Goal: Use online tool/utility: Utilize a website feature to perform a specific function

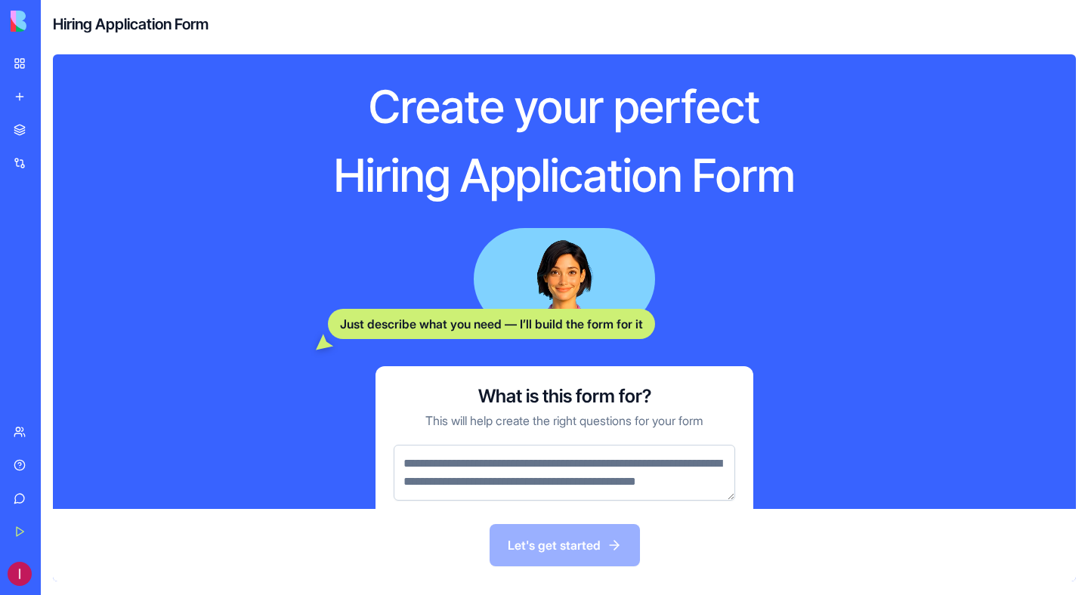
click at [552, 485] on textarea at bounding box center [564, 473] width 341 height 56
click at [579, 541] on div "Let's get started" at bounding box center [564, 545] width 1023 height 73
click at [602, 487] on textarea at bounding box center [564, 473] width 341 height 56
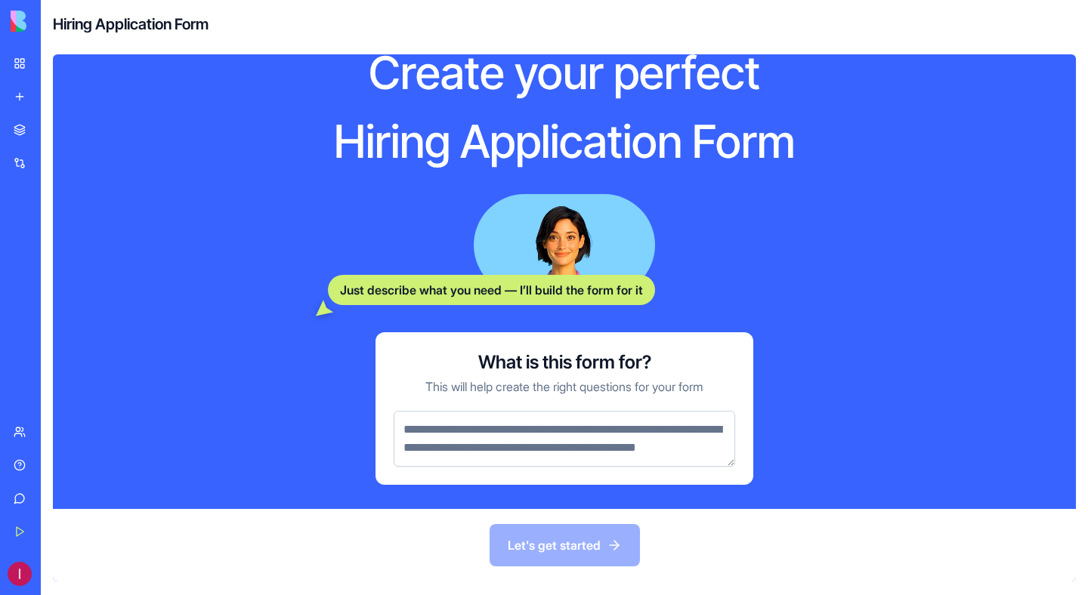
click at [29, 98] on link "New app" at bounding box center [35, 97] width 60 height 30
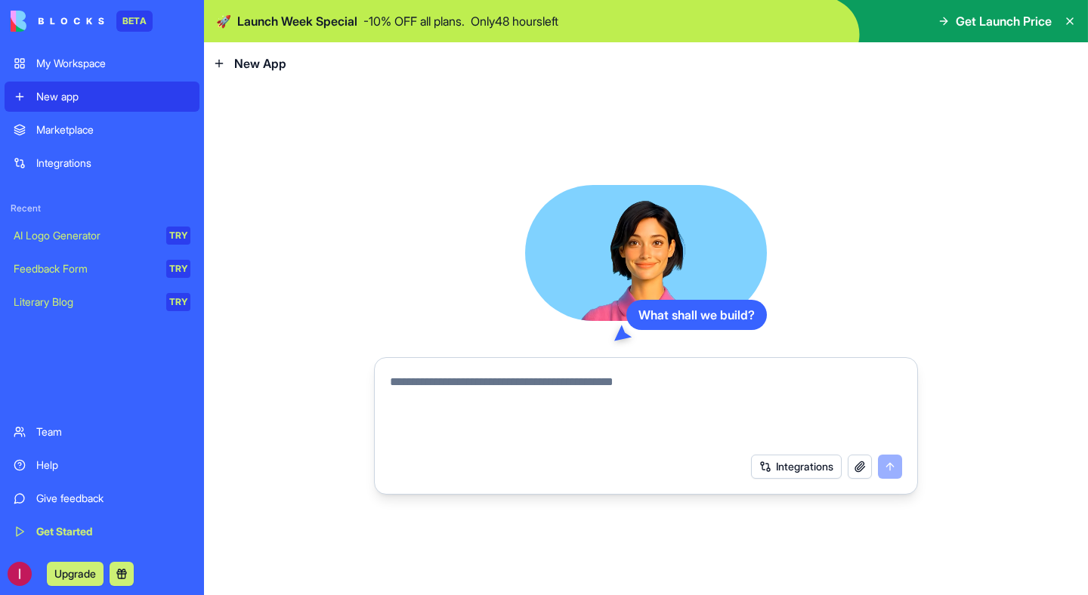
click at [471, 394] on textarea at bounding box center [646, 409] width 512 height 73
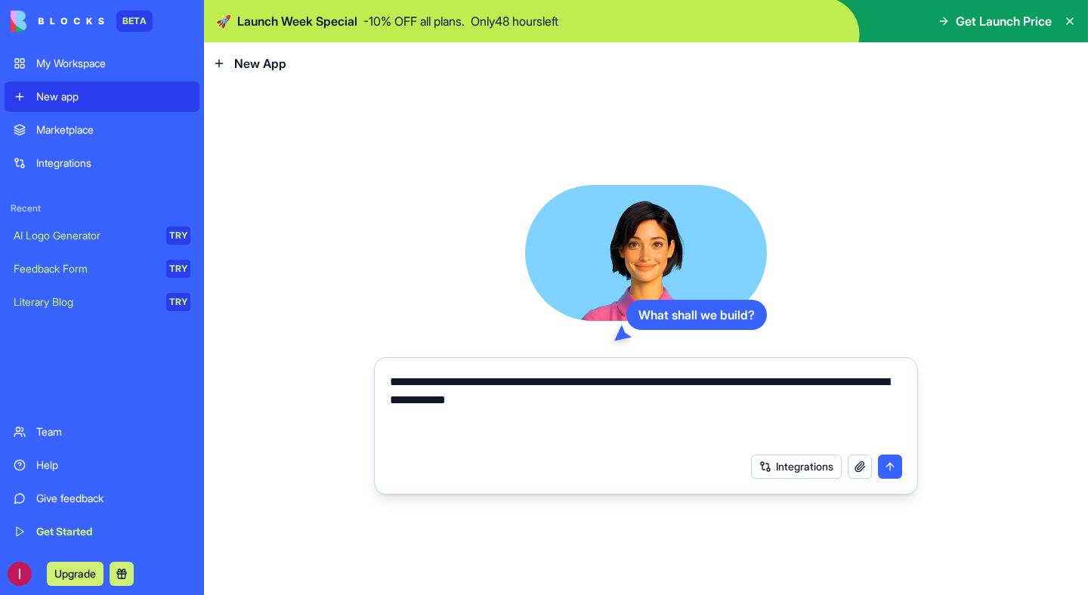
type textarea "**********"
click at [885, 466] on button "submit" at bounding box center [890, 467] width 24 height 24
click at [842, 384] on textarea "**********" at bounding box center [646, 409] width 512 height 73
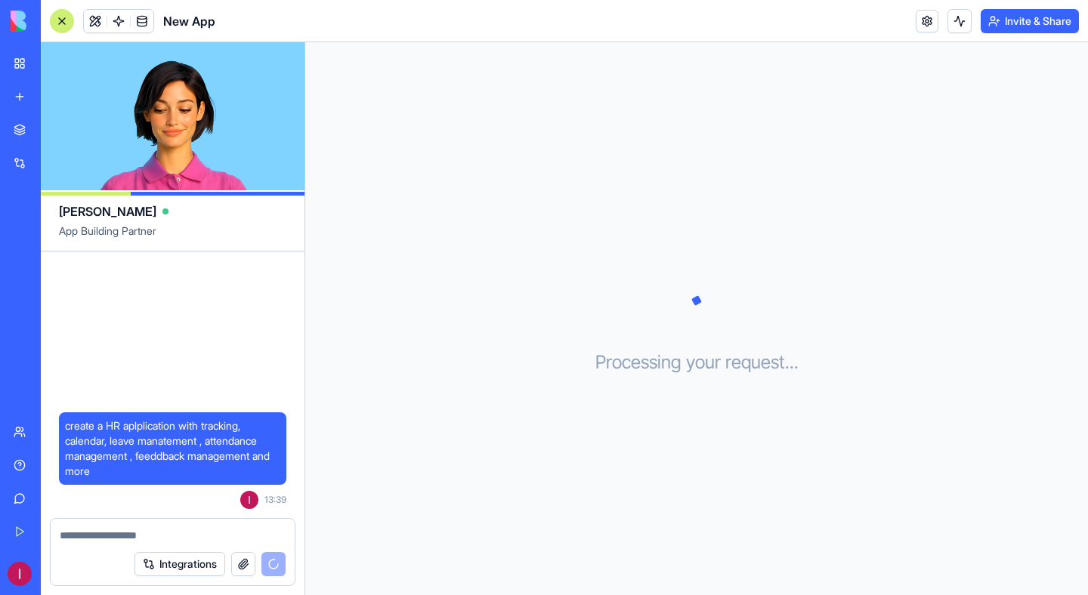
click at [901, 147] on div "Processing your request . . ." at bounding box center [696, 318] width 783 height 553
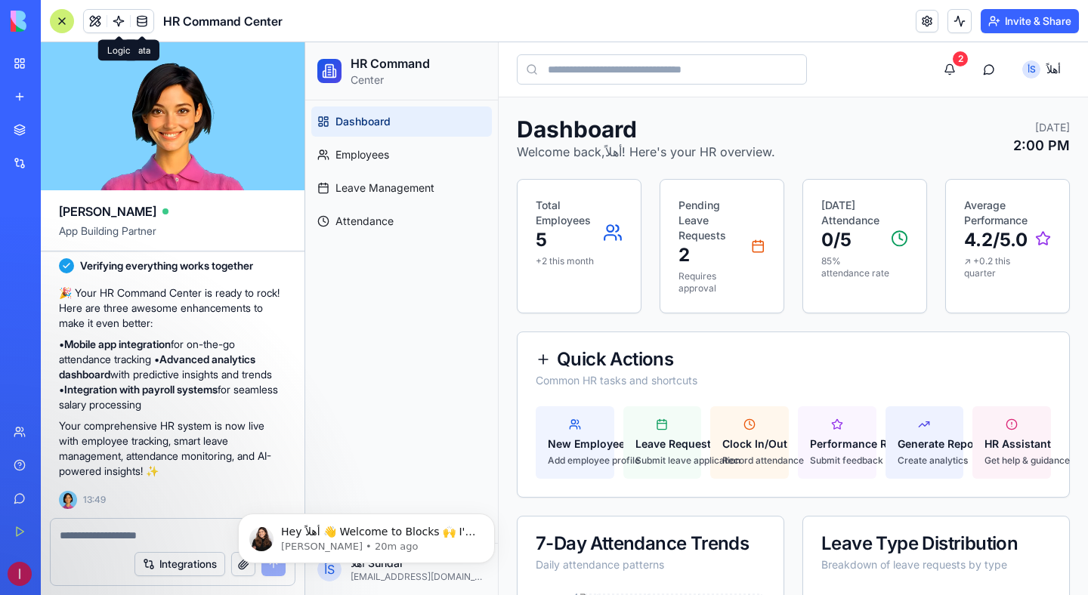
click at [118, 25] on span at bounding box center [118, 21] width 42 height 42
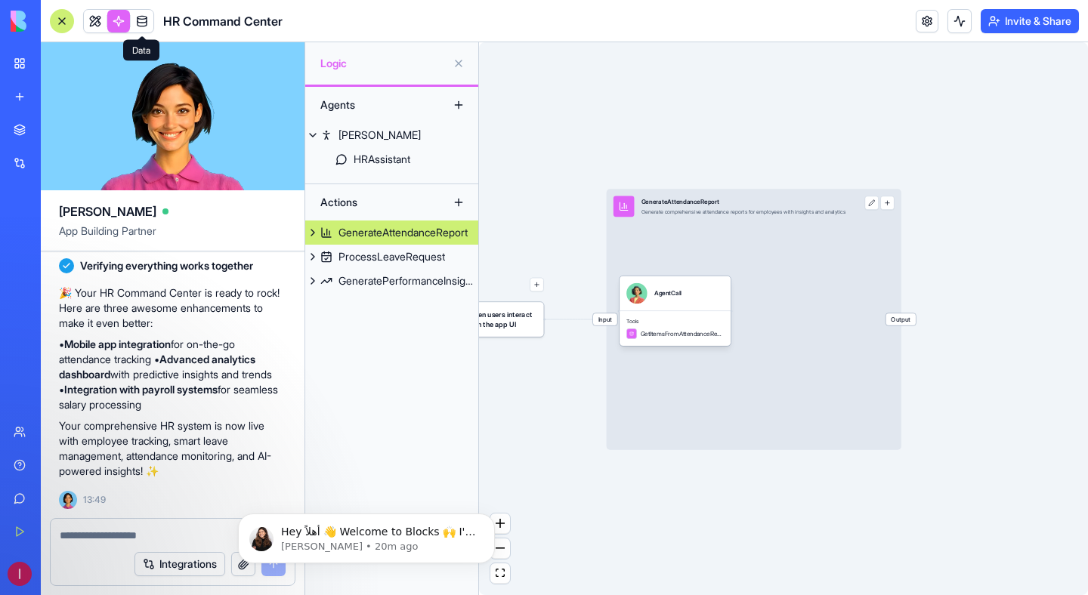
click at [143, 21] on span at bounding box center [142, 21] width 42 height 42
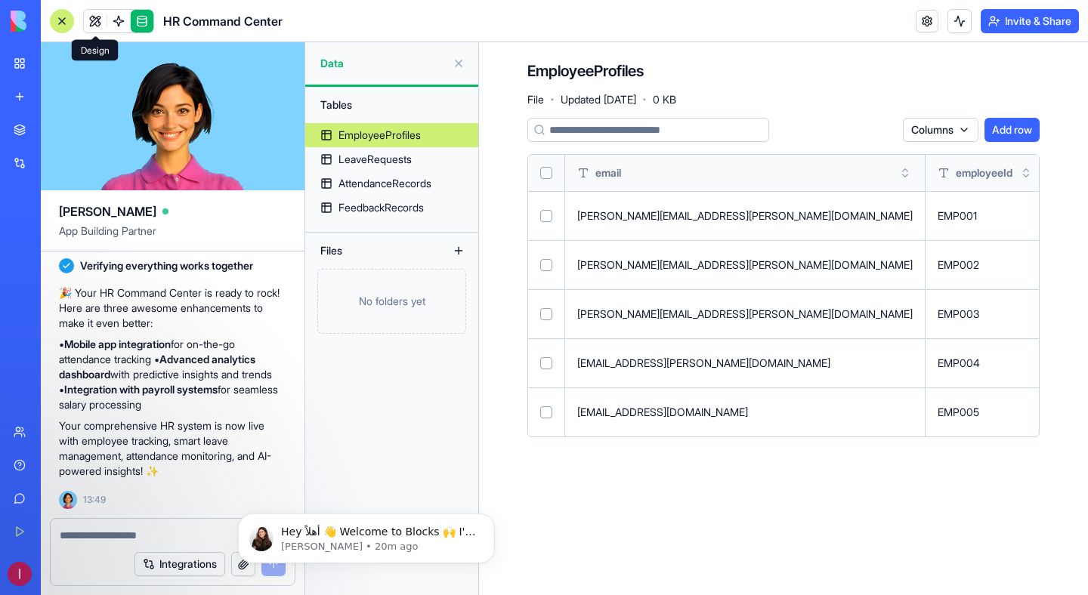
click at [97, 20] on link at bounding box center [95, 21] width 23 height 23
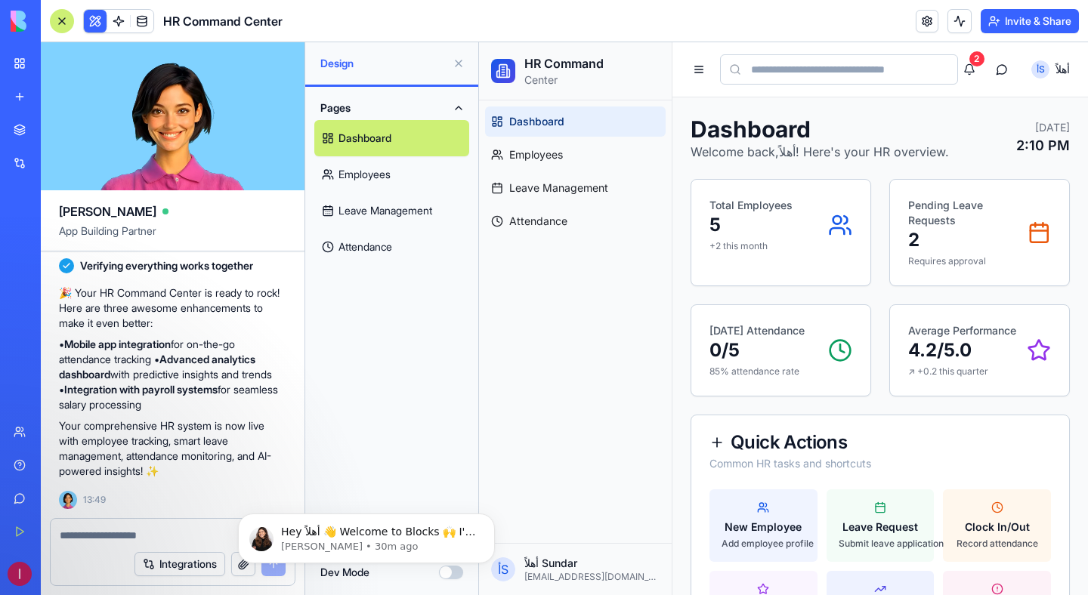
click at [425, 212] on link "Leave Management" at bounding box center [391, 211] width 155 height 36
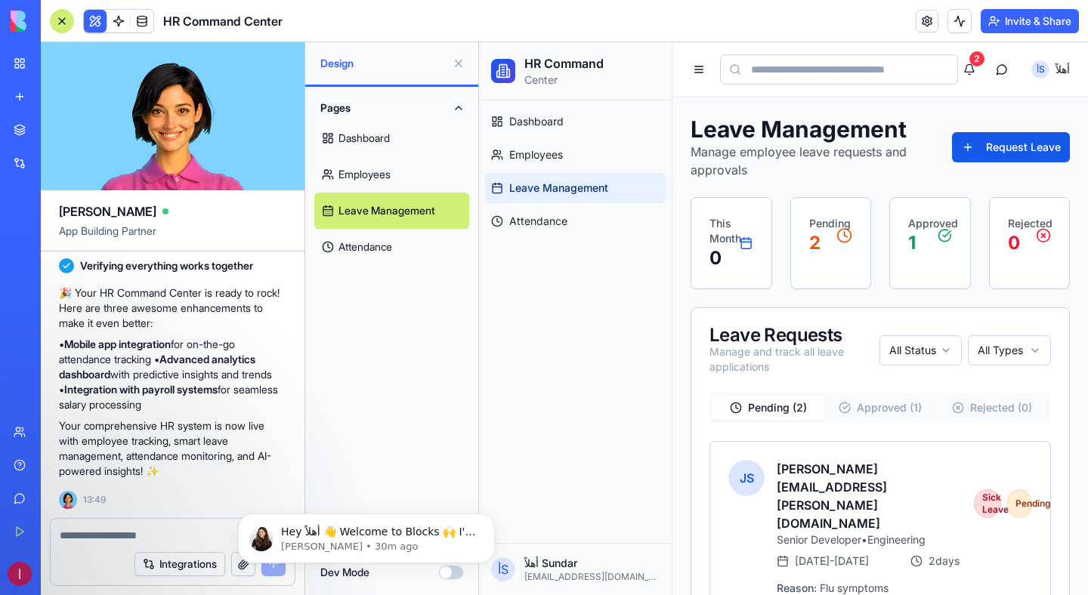
click at [423, 178] on link "Employees" at bounding box center [391, 174] width 155 height 36
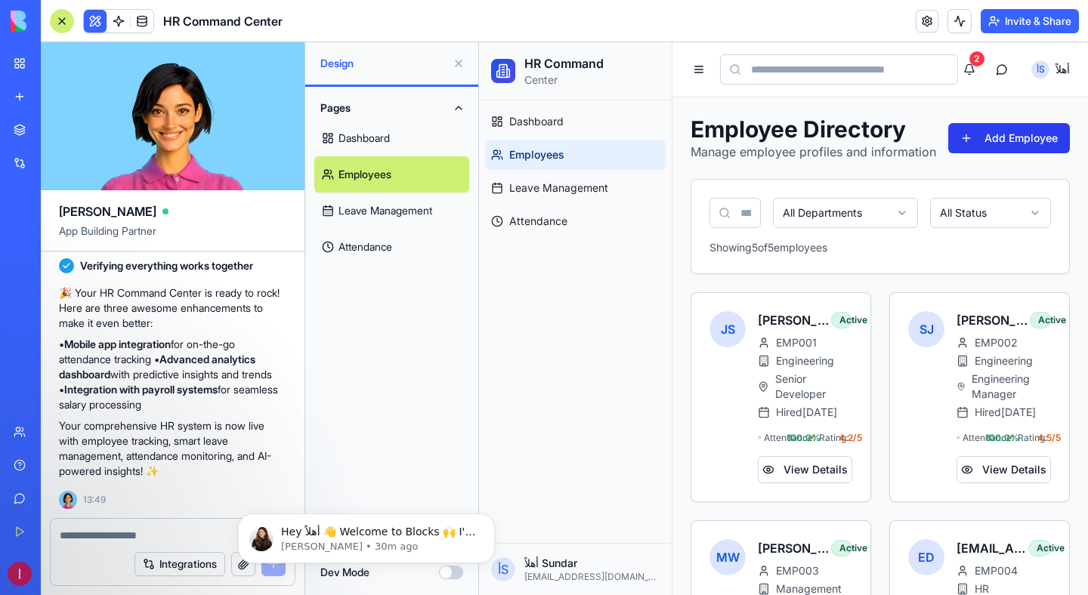
click at [1045, 132] on button "Add Employee" at bounding box center [1009, 138] width 122 height 30
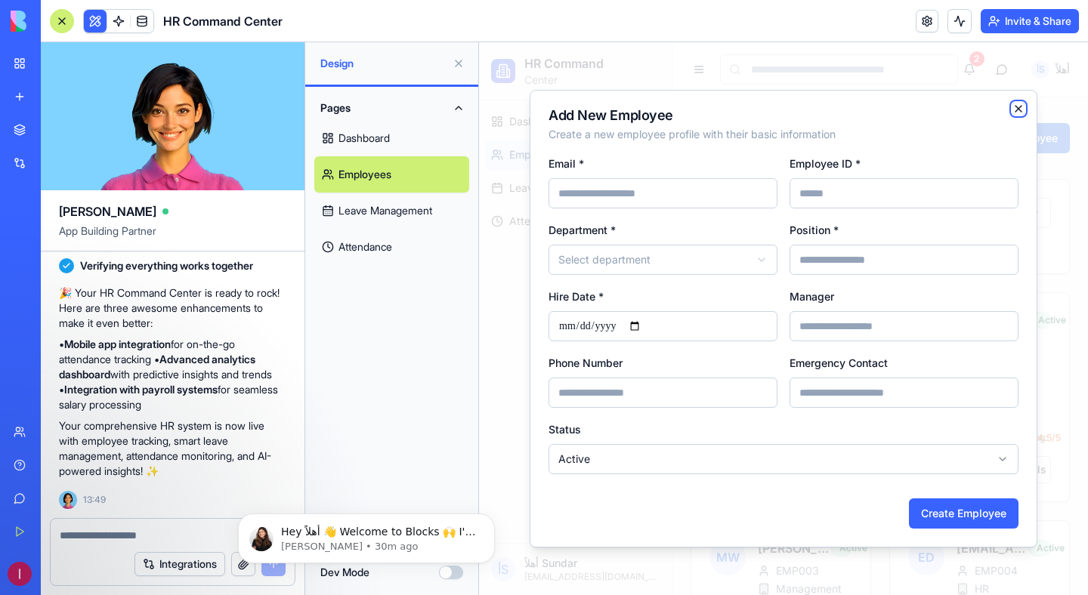
click at [1020, 111] on icon "button" at bounding box center [1018, 109] width 6 height 6
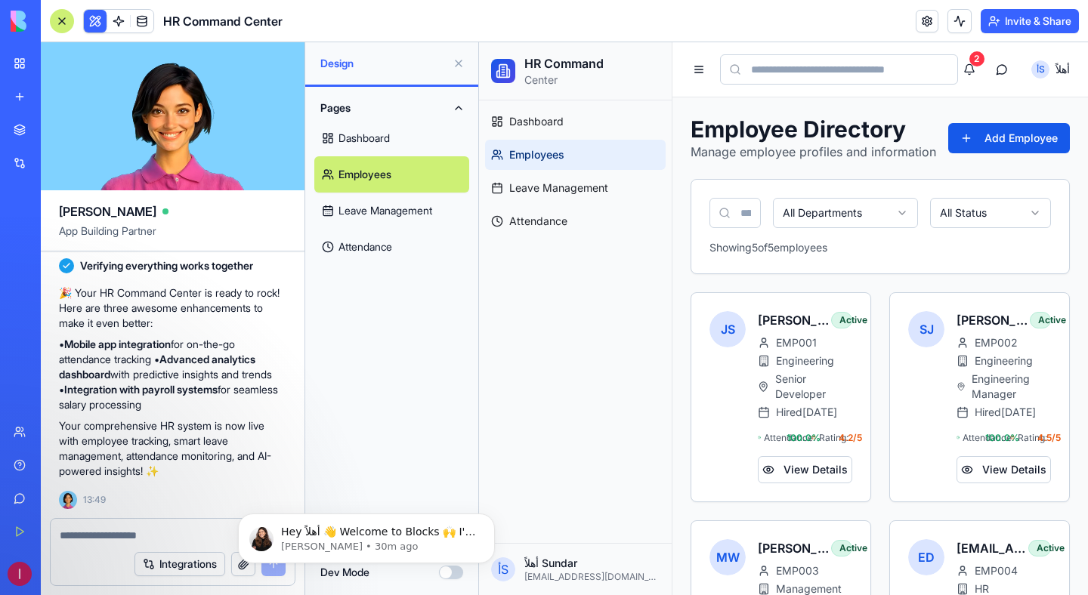
click at [976, 171] on div "Employee Directory Manage employee profiles and information Add Employee All De…" at bounding box center [879, 543] width 379 height 854
click at [450, 573] on body "Hey أهلاً 👋 Welcome to Blocks 🙌 I'm here if you have any questions! [PERSON_NAM…" at bounding box center [366, 535] width 290 height 94
click at [489, 518] on icon "Dismiss notification" at bounding box center [489, 517] width 5 height 5
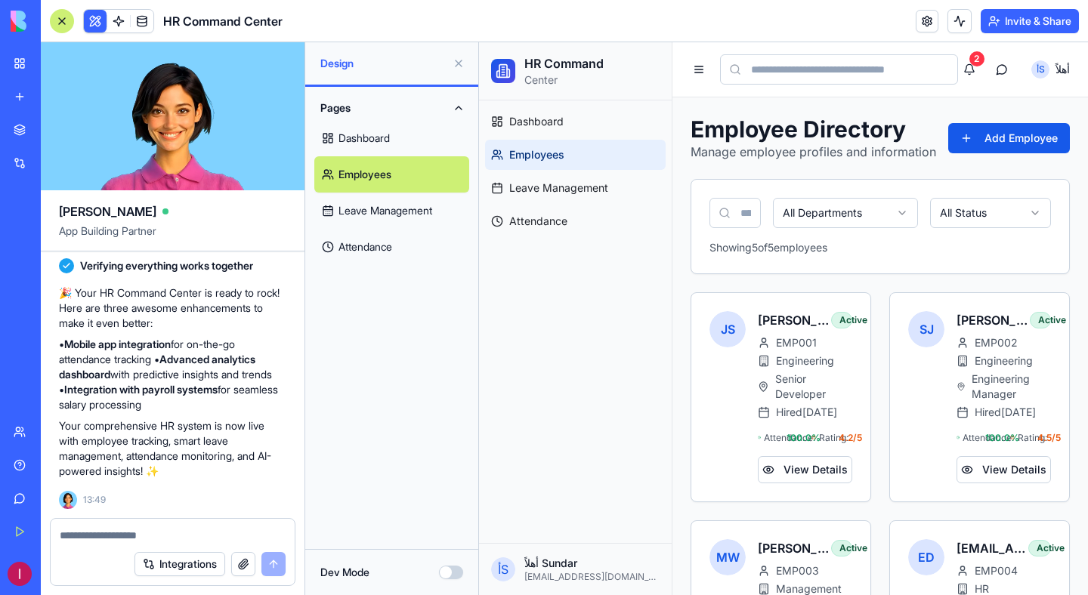
click at [451, 575] on button "Dev Mode" at bounding box center [451, 573] width 24 height 14
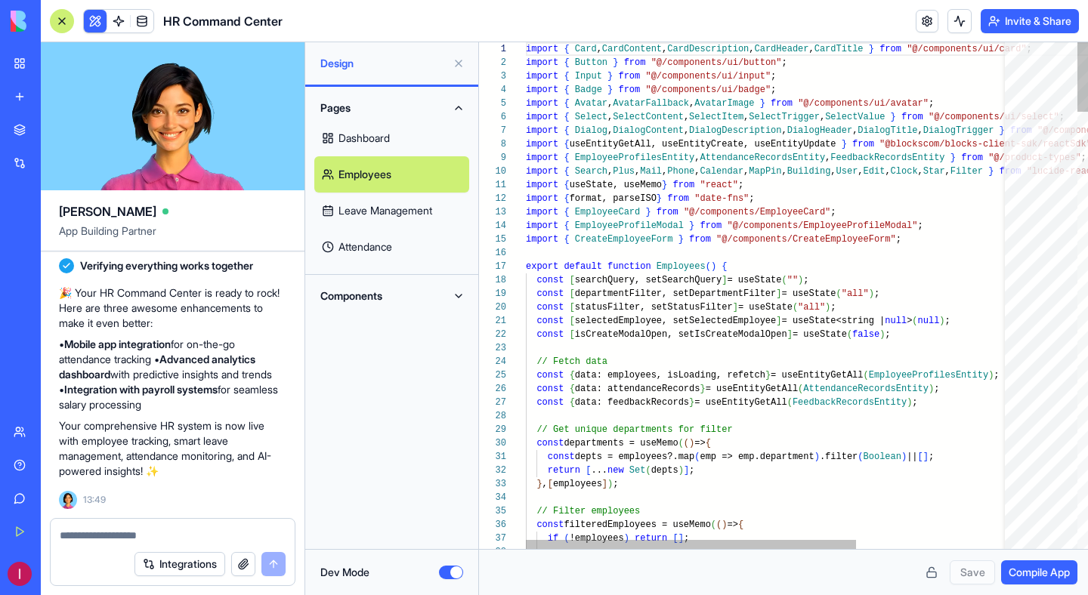
scroll to position [82, 0]
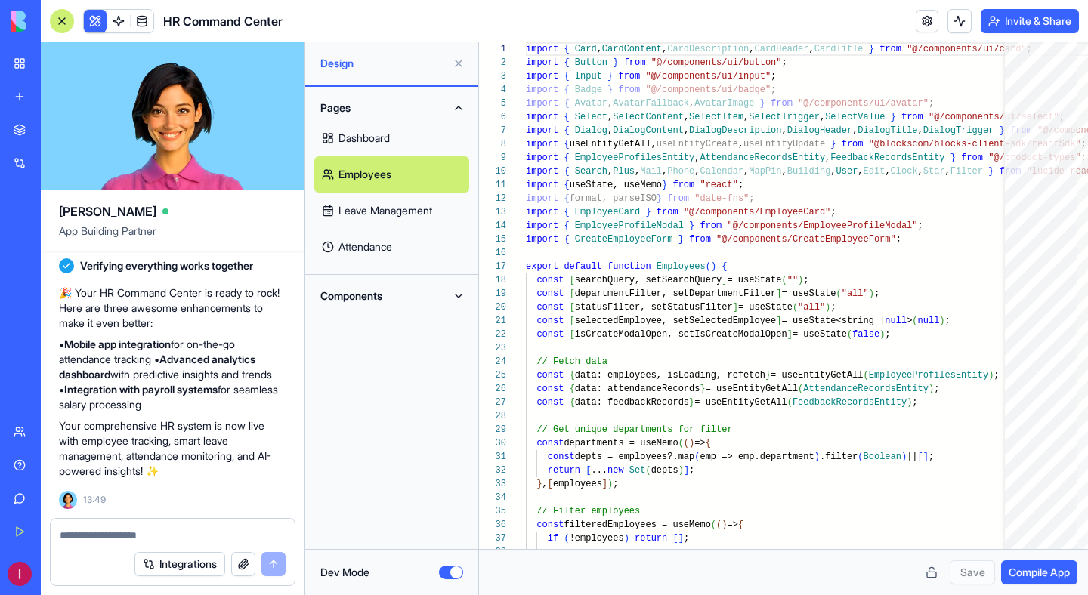
click at [451, 575] on button "Dev Mode" at bounding box center [451, 573] width 24 height 14
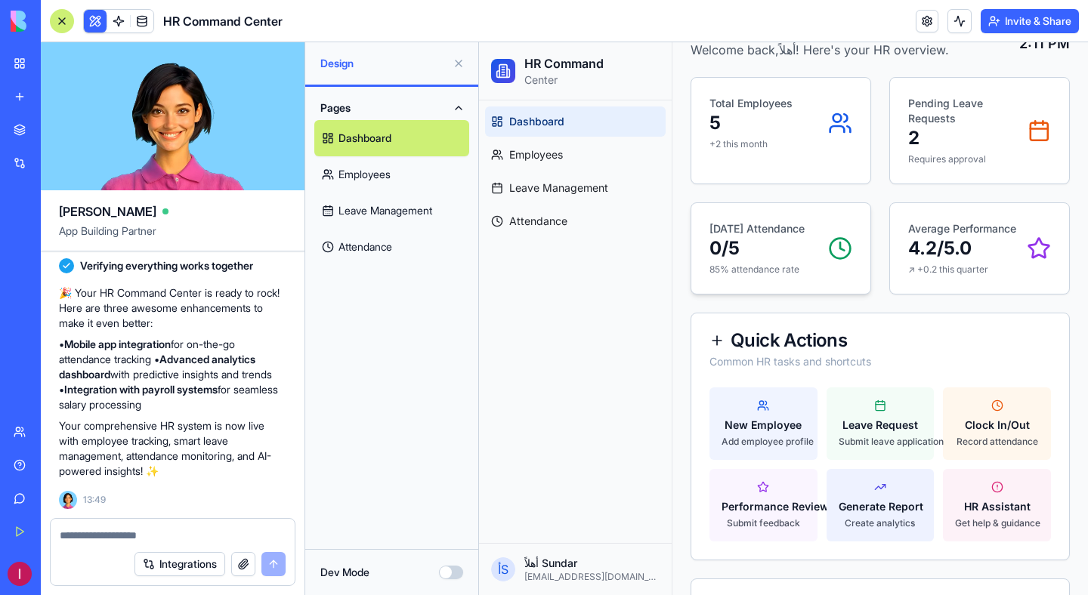
scroll to position [311, 0]
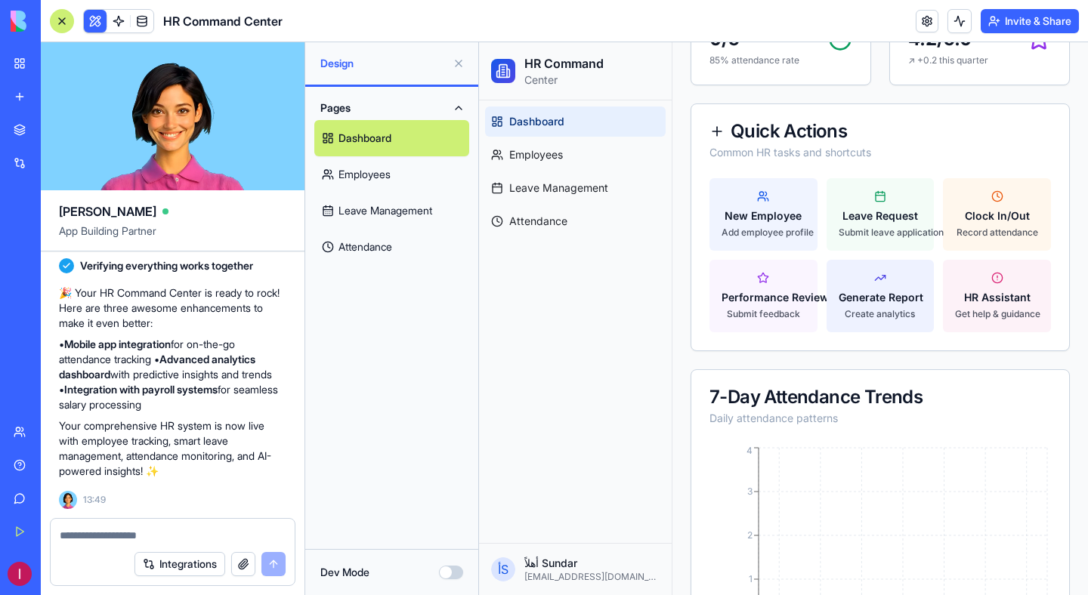
click at [456, 67] on button at bounding box center [458, 63] width 24 height 24
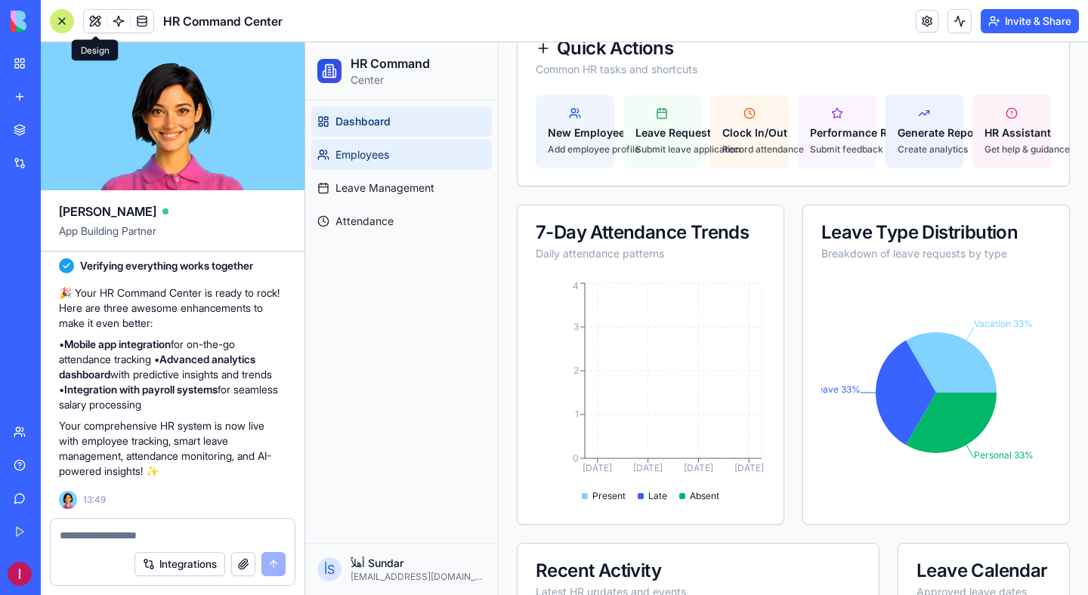
click at [406, 157] on link "Employees" at bounding box center [401, 155] width 181 height 30
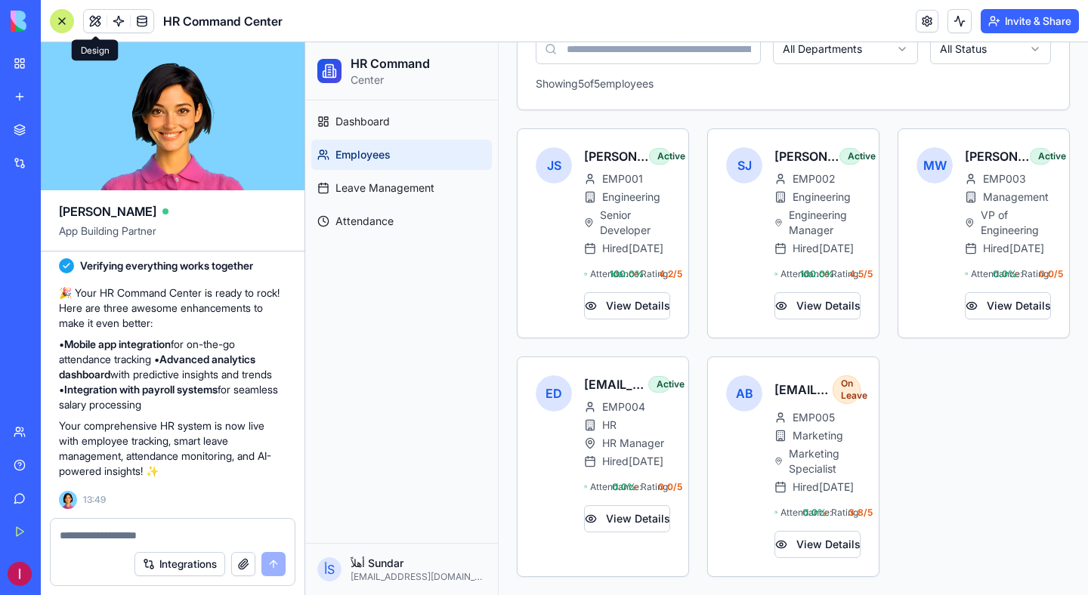
scroll to position [194, 0]
click at [400, 188] on span "Leave Management" at bounding box center [384, 188] width 99 height 15
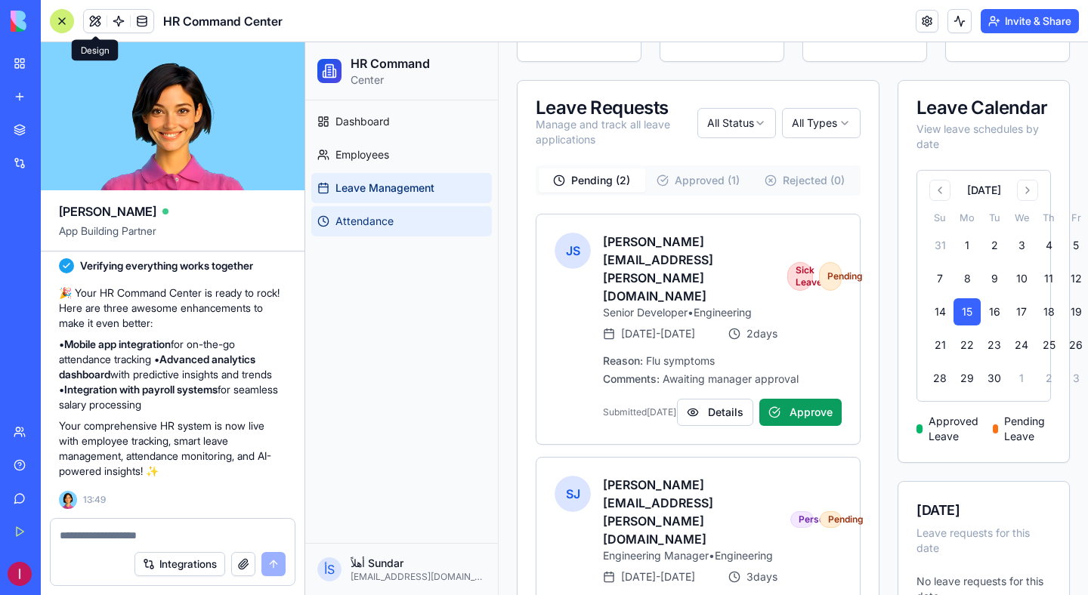
click at [393, 212] on link "Attendance" at bounding box center [401, 221] width 181 height 30
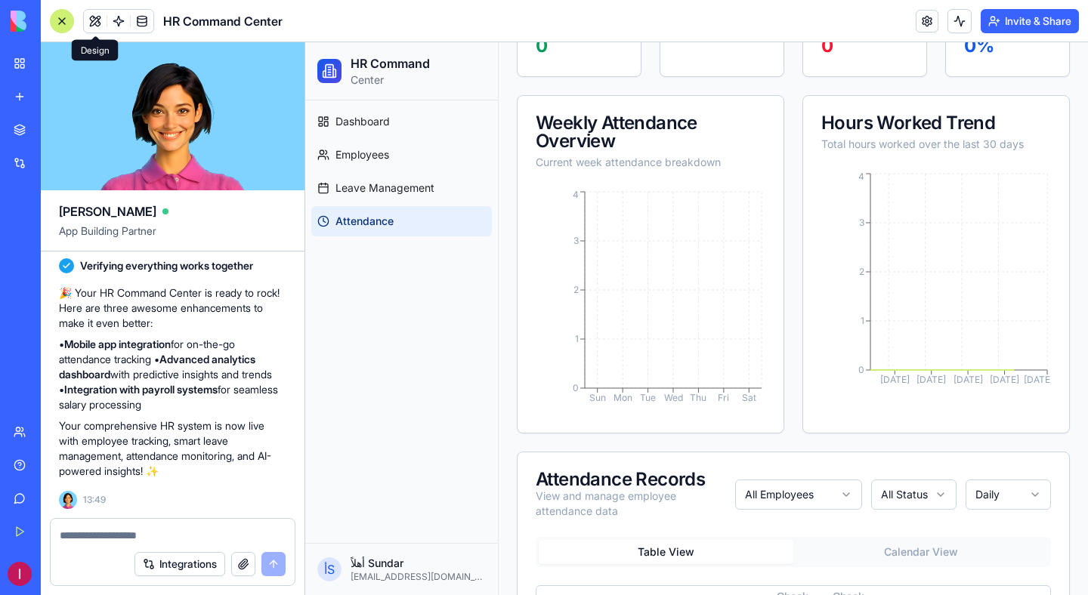
click at [88, 21] on button at bounding box center [95, 21] width 23 height 23
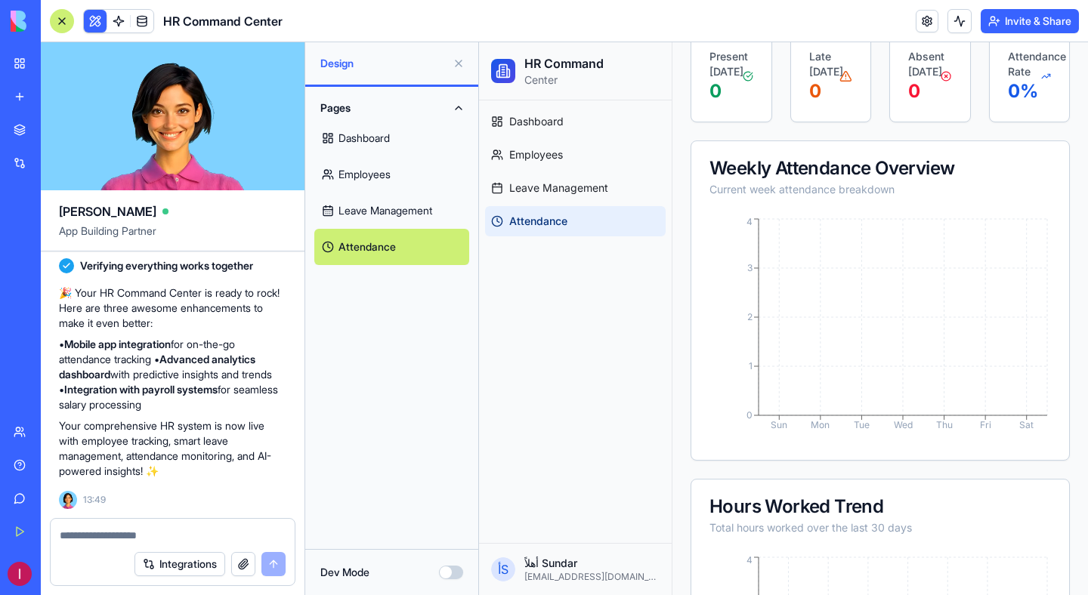
click at [88, 21] on button at bounding box center [95, 21] width 23 height 23
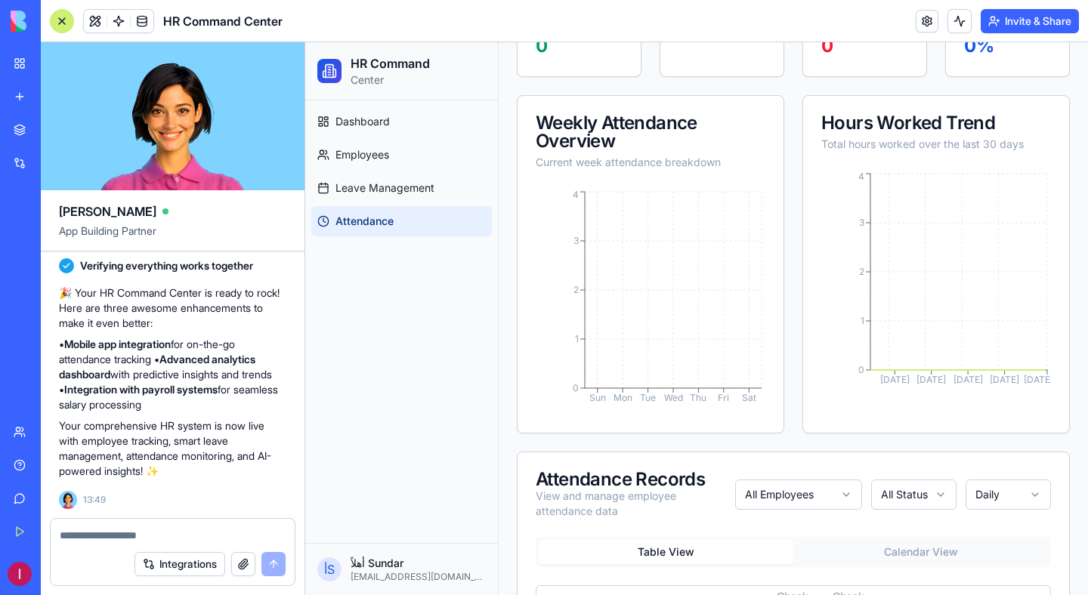
click at [88, 21] on button at bounding box center [95, 21] width 23 height 23
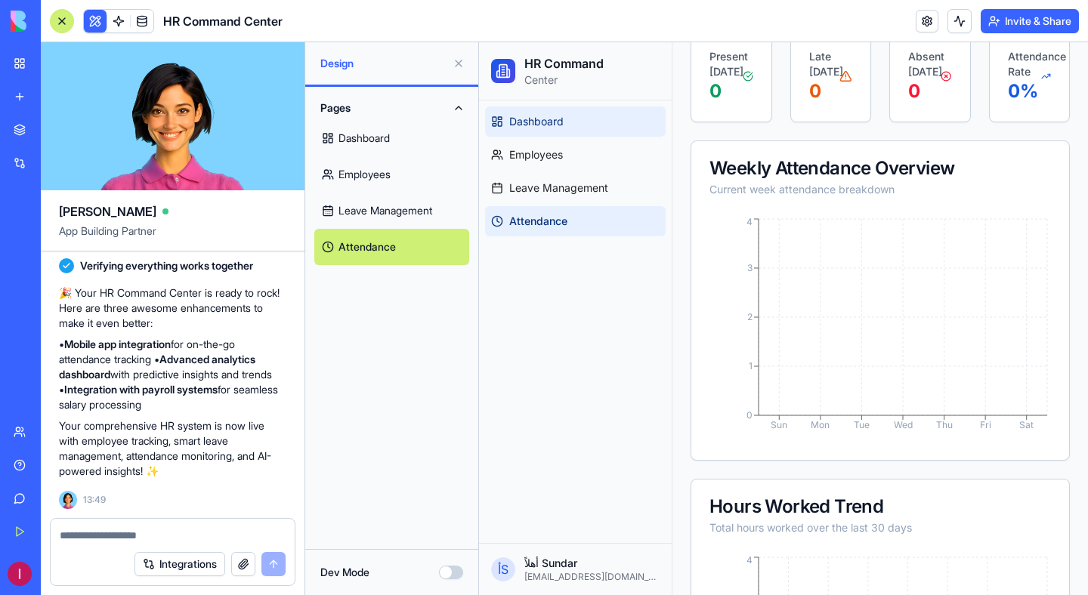
click at [501, 125] on rect at bounding box center [500, 124] width 4 height 5
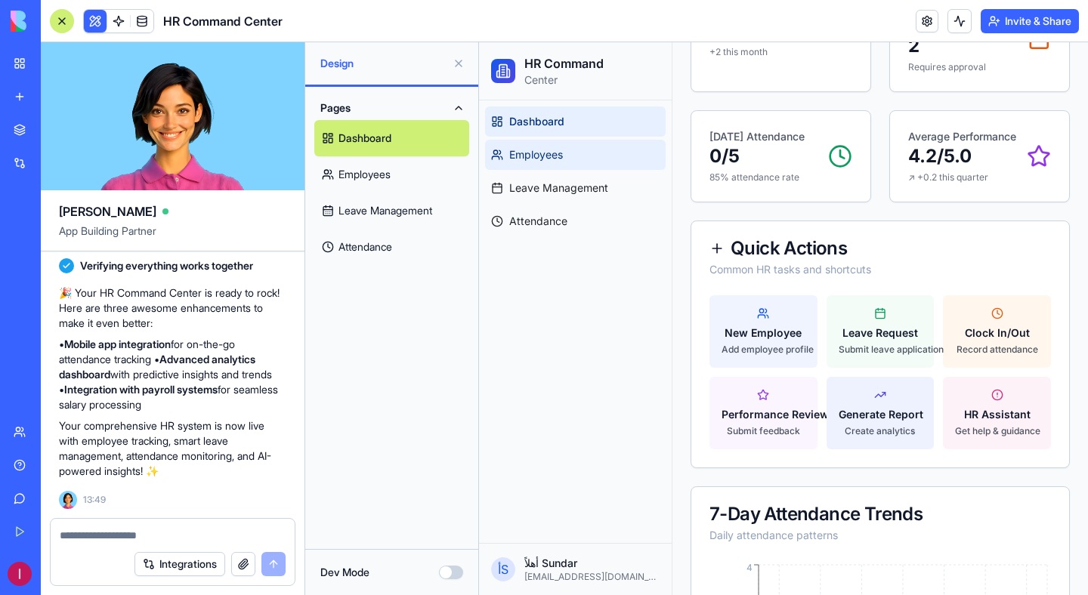
click at [510, 159] on span "Employees" at bounding box center [536, 154] width 54 height 15
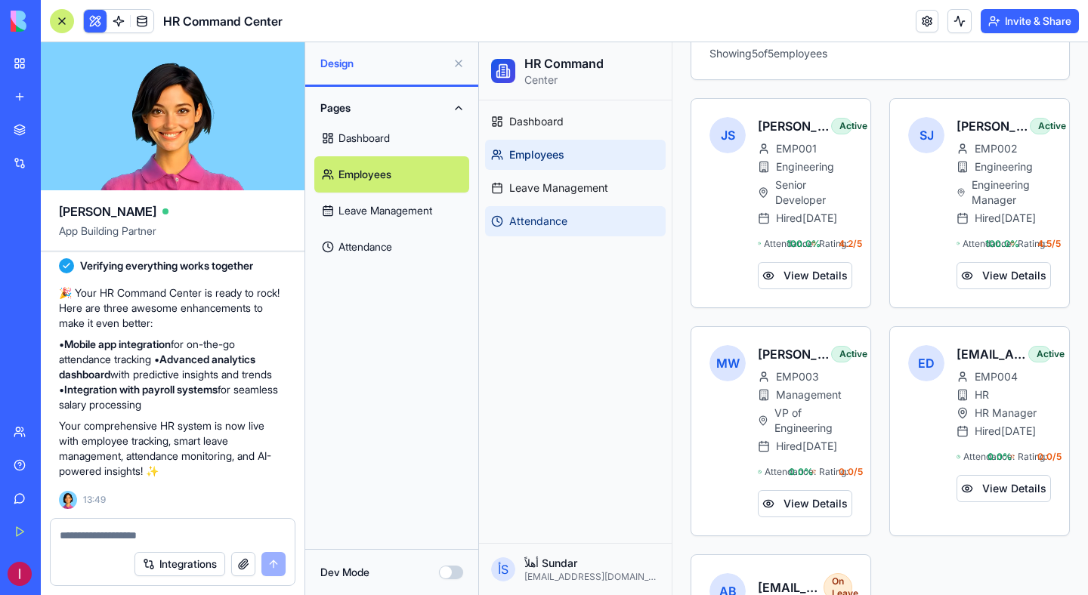
click at [511, 208] on link "Attendance" at bounding box center [575, 221] width 181 height 30
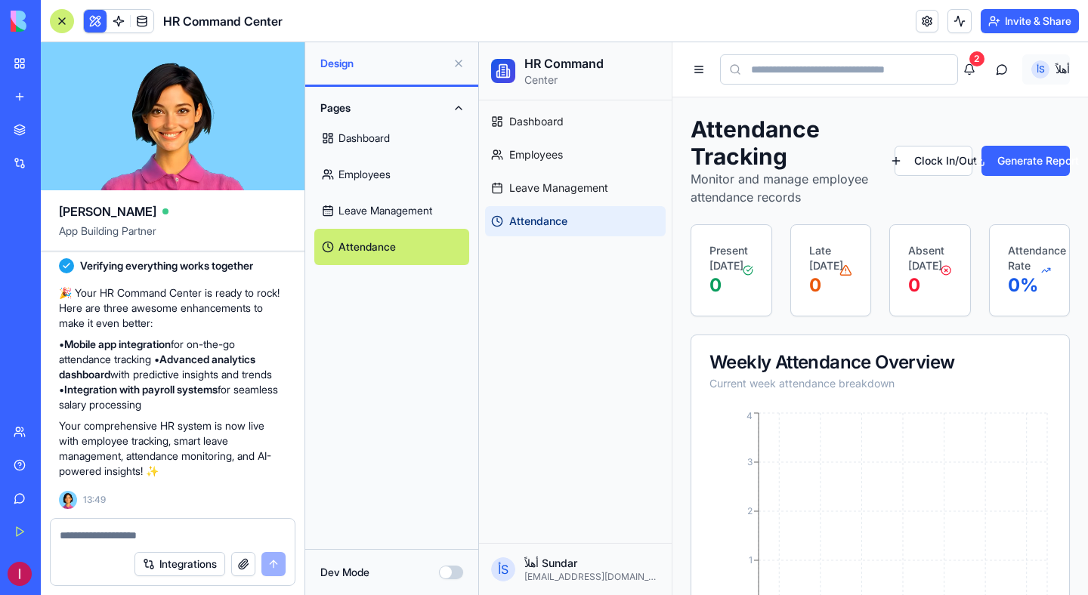
click at [973, 104] on div "Settings" at bounding box center [985, 103] width 162 height 24
click at [953, 105] on div "Settings" at bounding box center [985, 103] width 162 height 24
click at [969, 72] on button "2" at bounding box center [969, 69] width 23 height 30
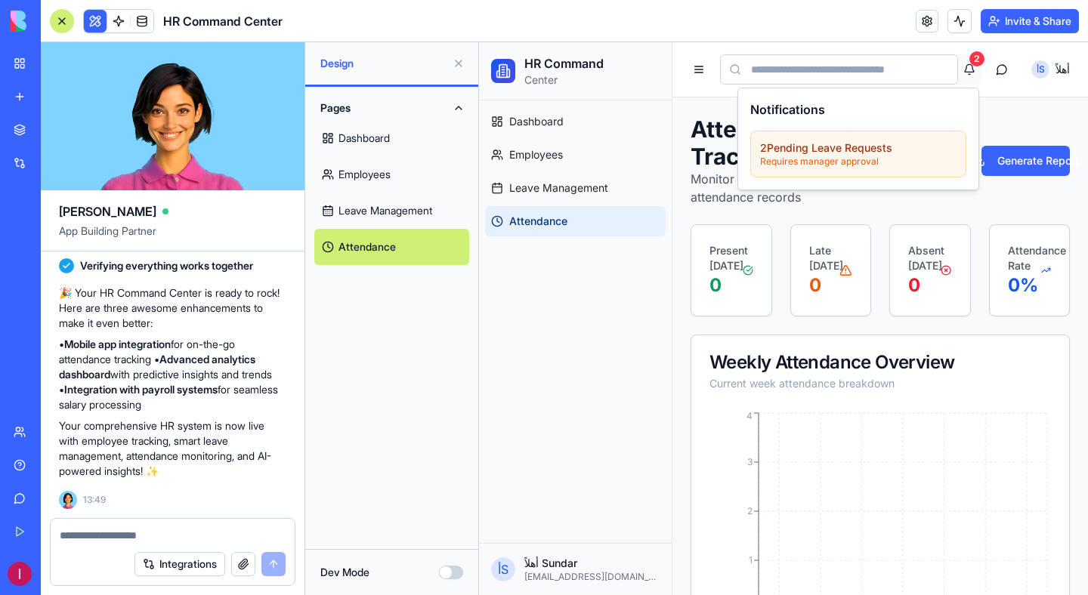
click at [969, 72] on button "2" at bounding box center [969, 69] width 23 height 30
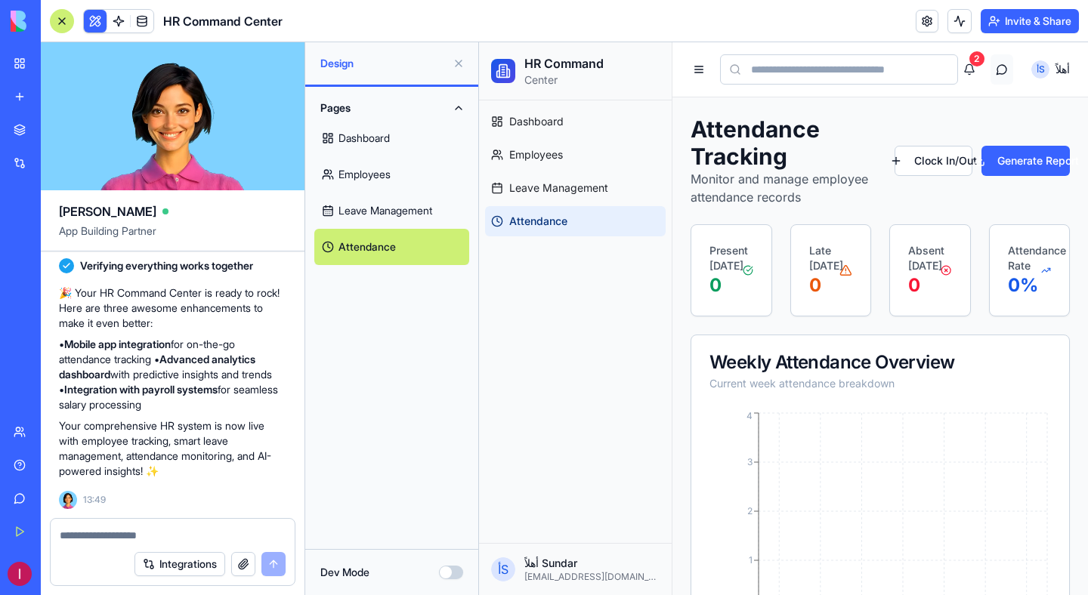
click at [1003, 73] on button "button" at bounding box center [1001, 69] width 23 height 30
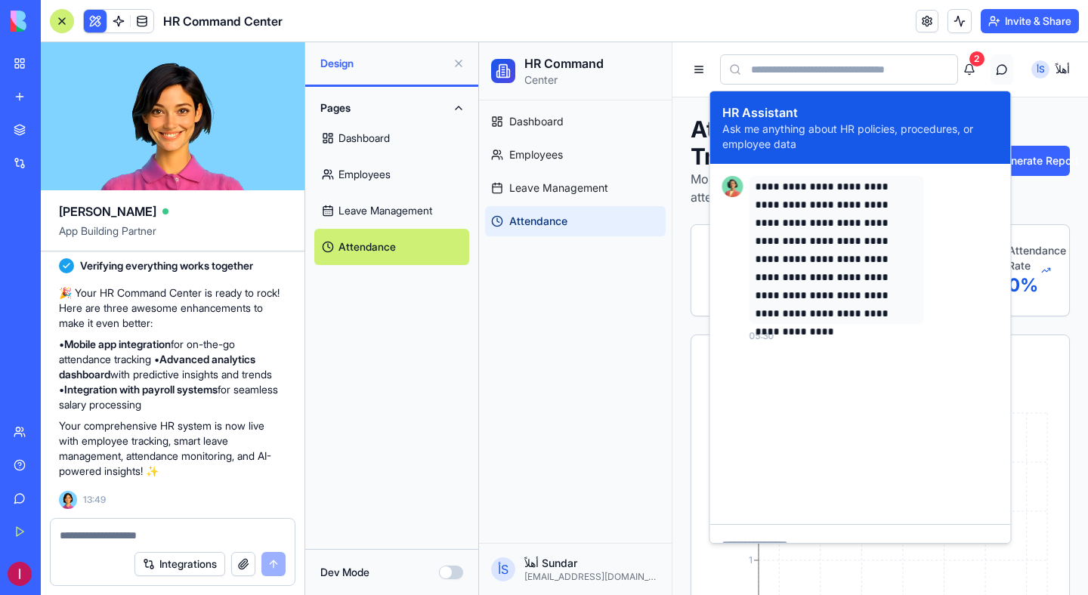
click at [1003, 73] on button "button" at bounding box center [1001, 69] width 23 height 30
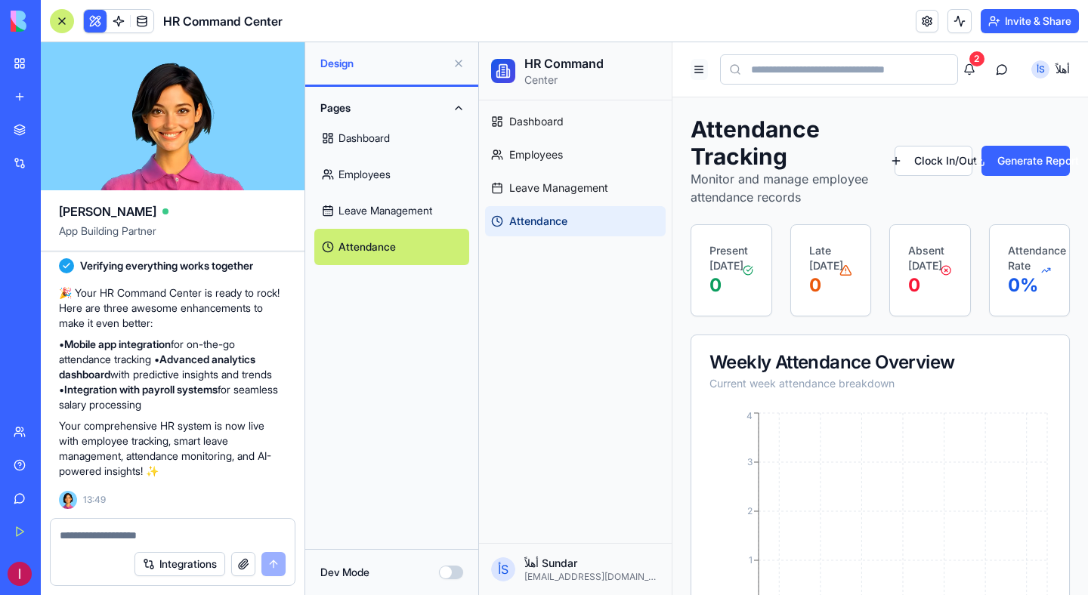
click at [704, 72] on button at bounding box center [698, 69] width 17 height 21
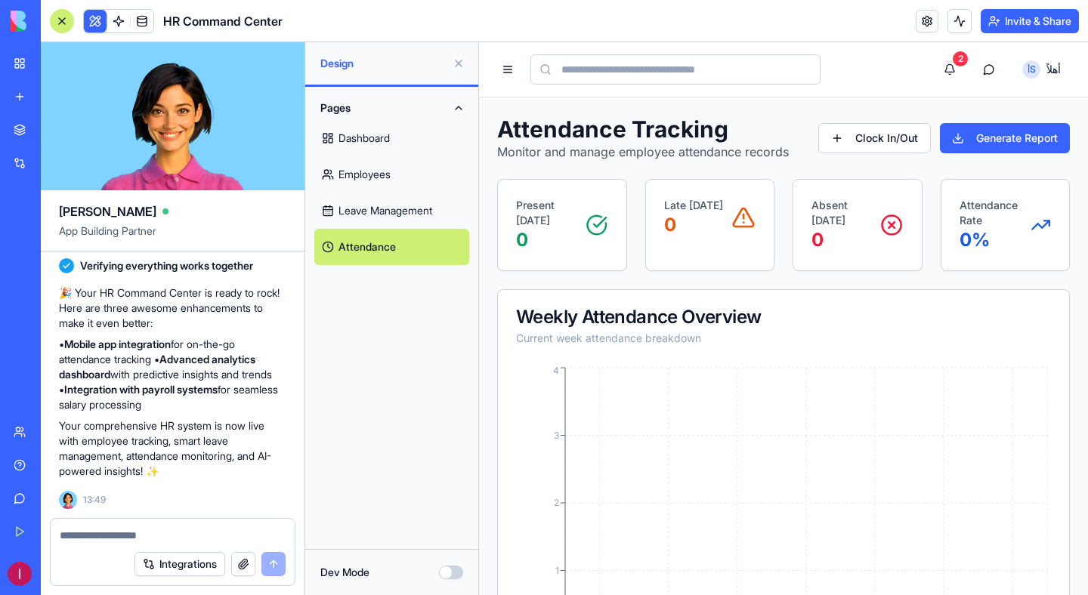
click at [721, 225] on div "Late [DATE] 0" at bounding box center [710, 217] width 92 height 39
click at [863, 142] on button "Clock In/Out" at bounding box center [874, 138] width 113 height 30
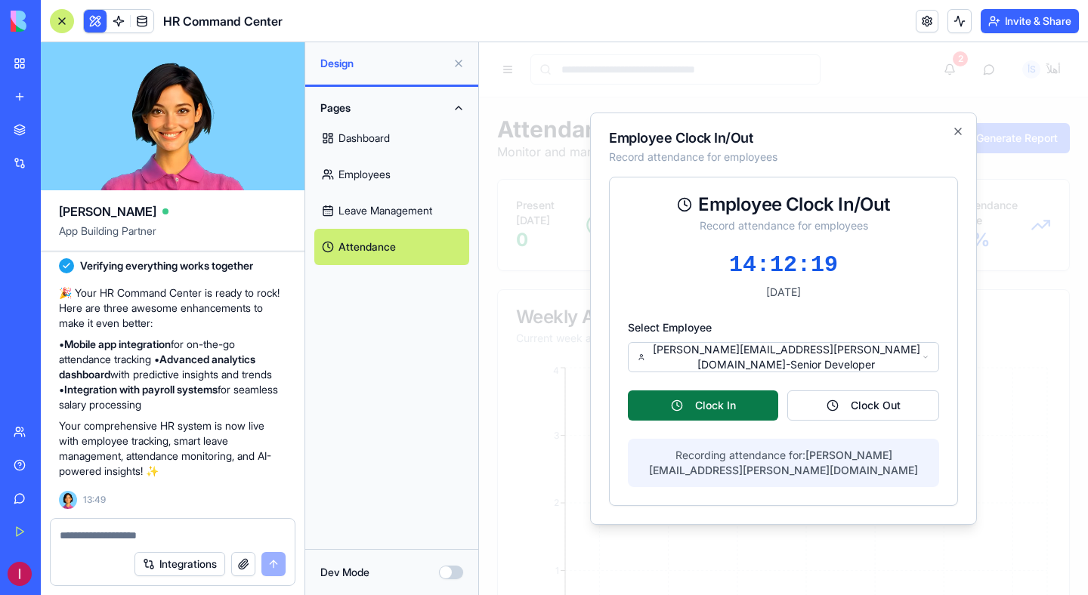
click at [733, 415] on button "Clock In" at bounding box center [703, 406] width 150 height 30
click at [754, 415] on button "Clock In" at bounding box center [703, 406] width 150 height 30
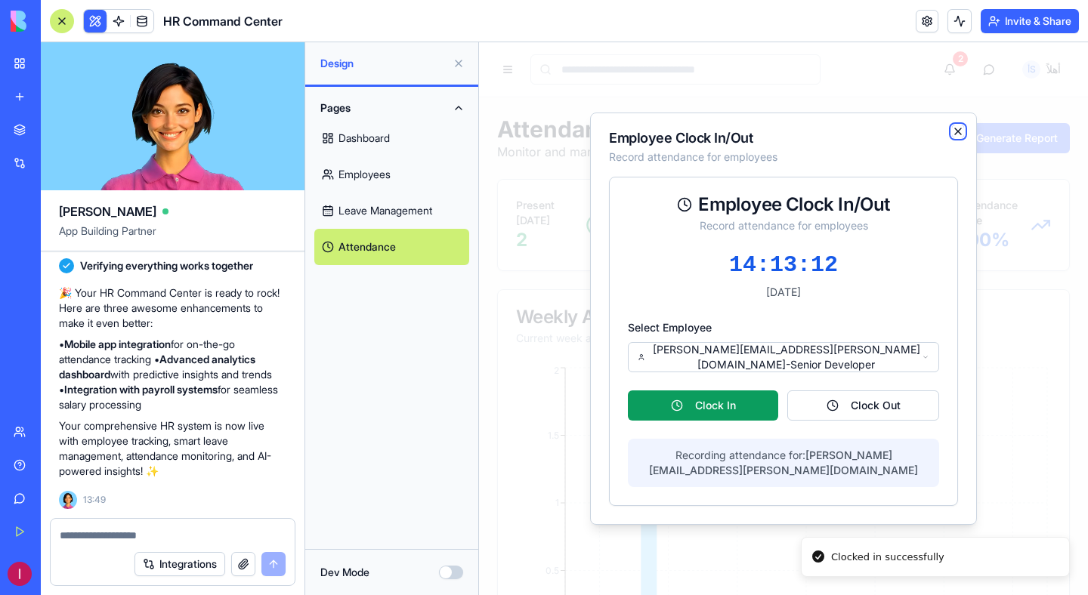
click at [957, 137] on icon "button" at bounding box center [958, 131] width 12 height 12
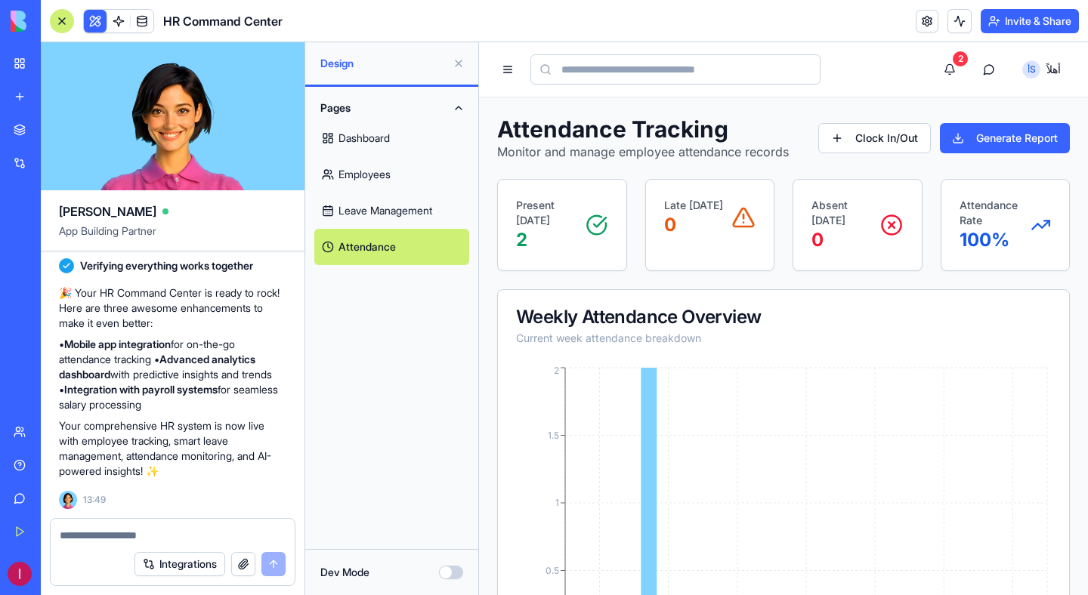
click at [672, 245] on div "Late [DATE] 0" at bounding box center [710, 218] width 128 height 76
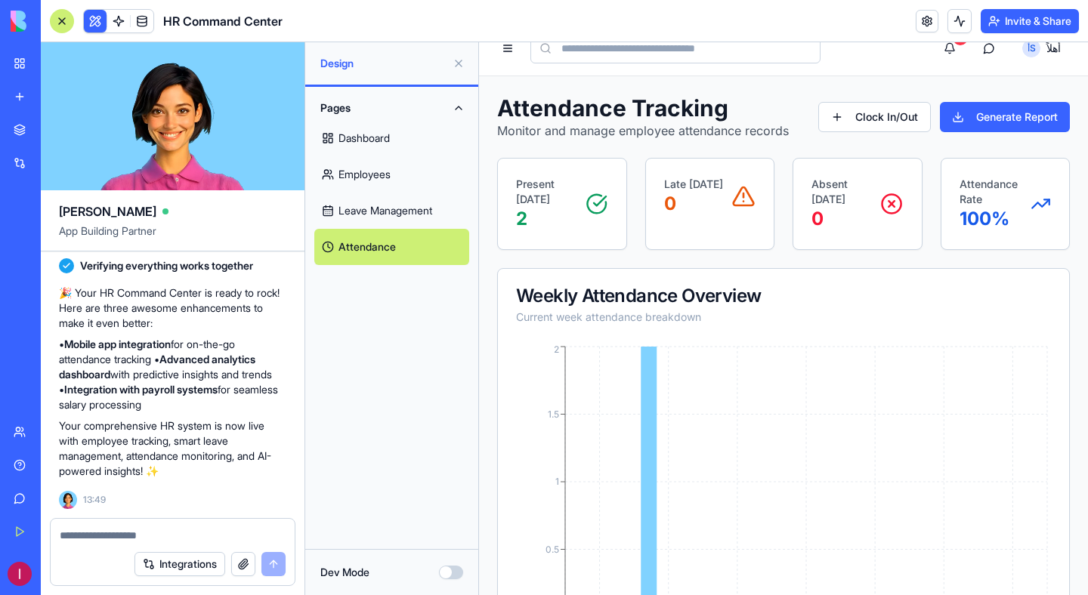
scroll to position [23, 0]
click at [393, 165] on link "Employees" at bounding box center [391, 174] width 155 height 36
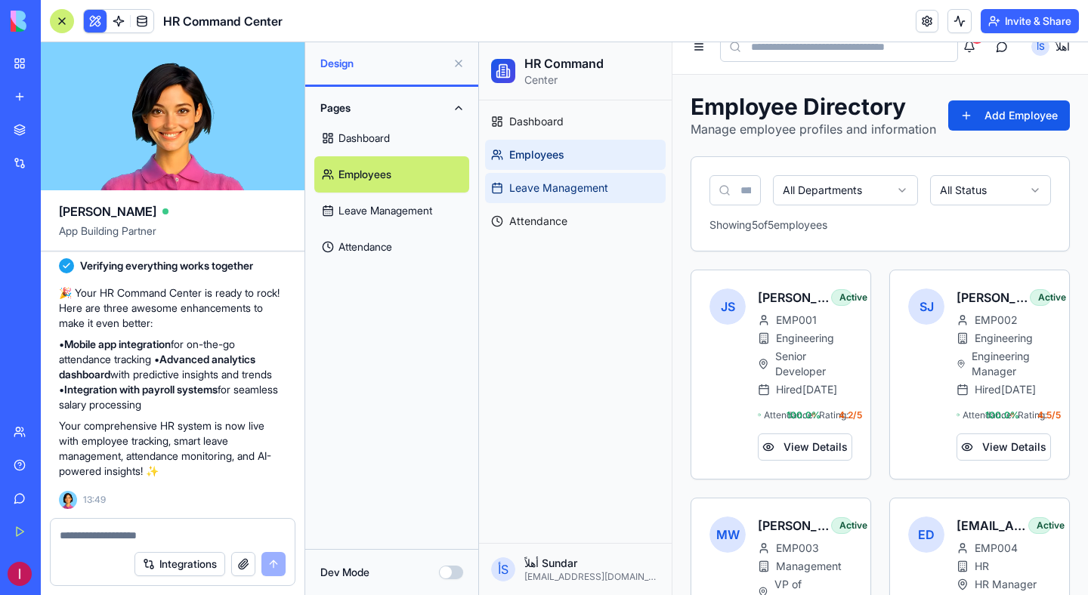
click at [517, 202] on link "Leave Management" at bounding box center [575, 188] width 181 height 30
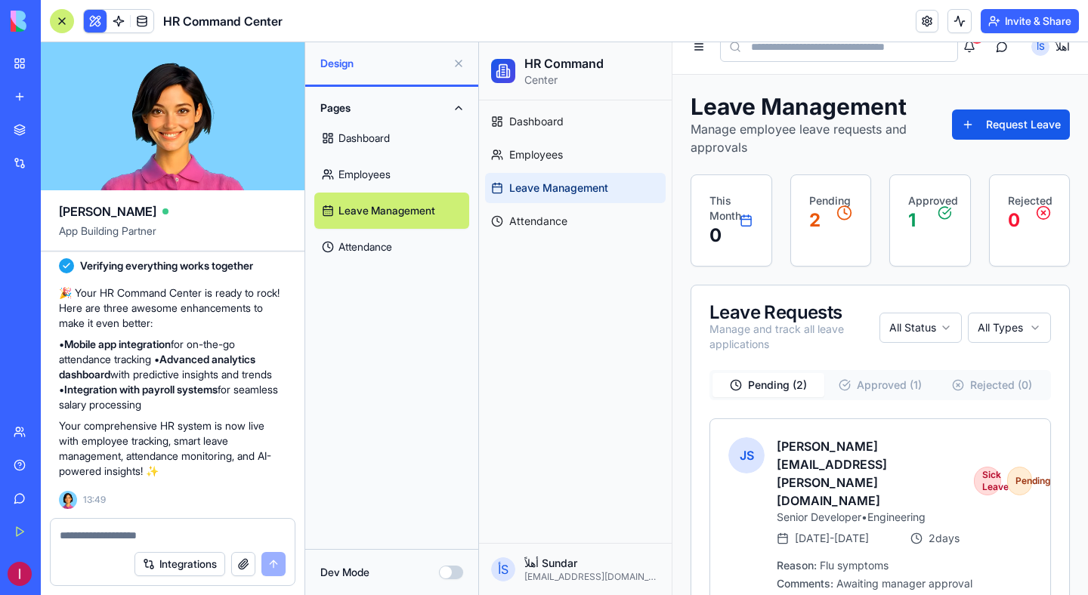
click at [193, 563] on button "Integrations" at bounding box center [179, 564] width 91 height 24
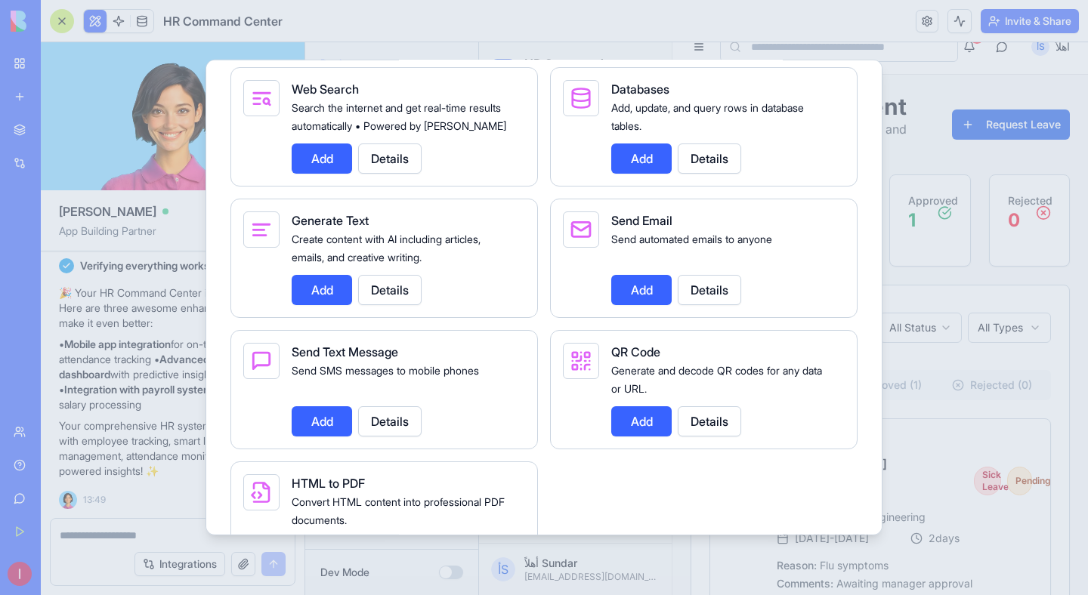
scroll to position [2206, 0]
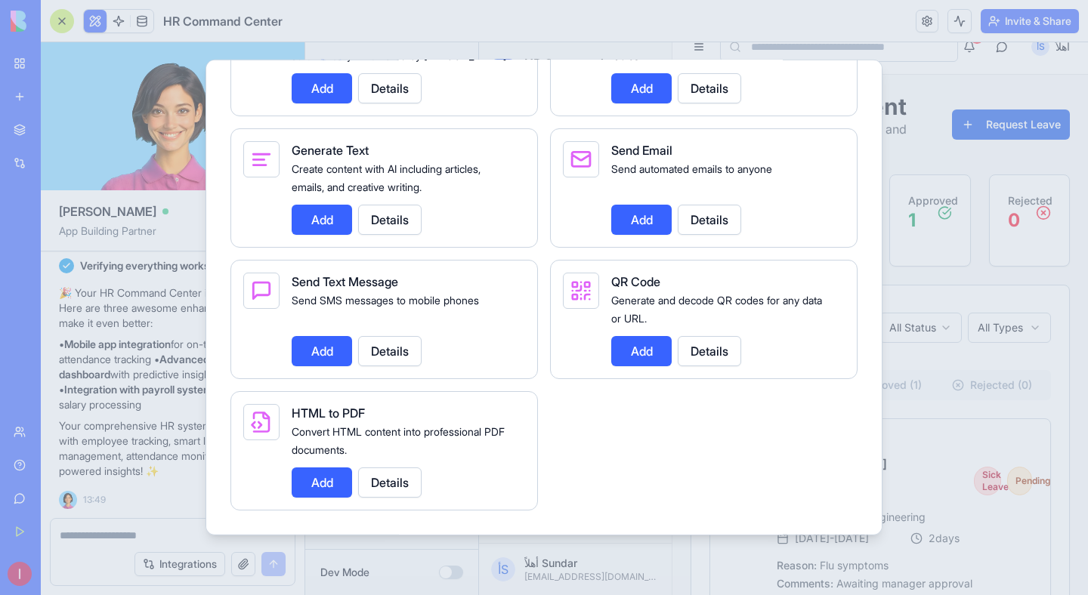
click at [166, 431] on div at bounding box center [544, 297] width 1088 height 595
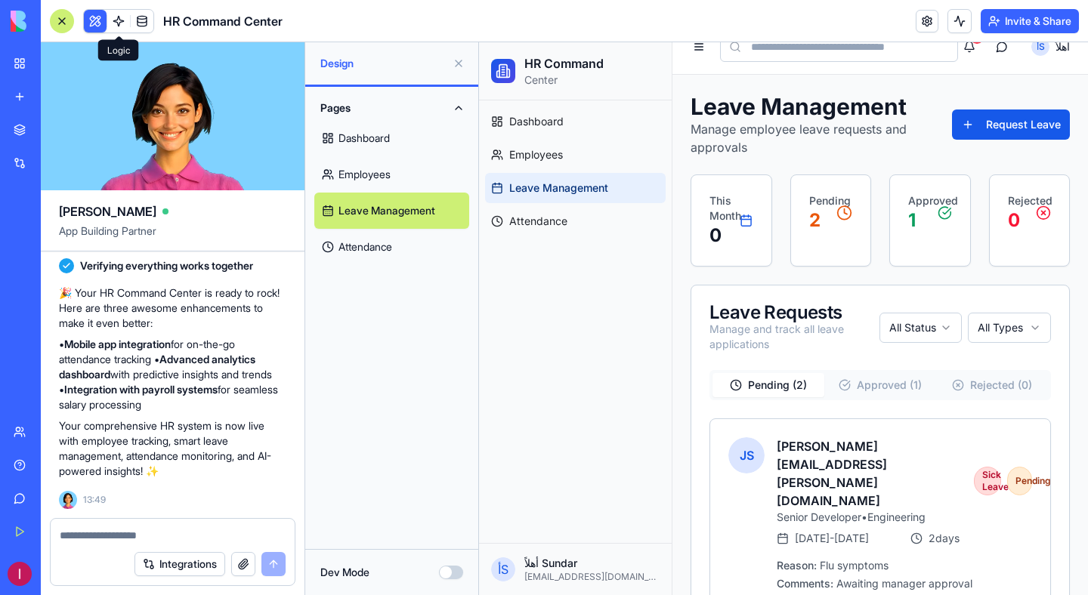
click at [117, 25] on link at bounding box center [118, 21] width 23 height 23
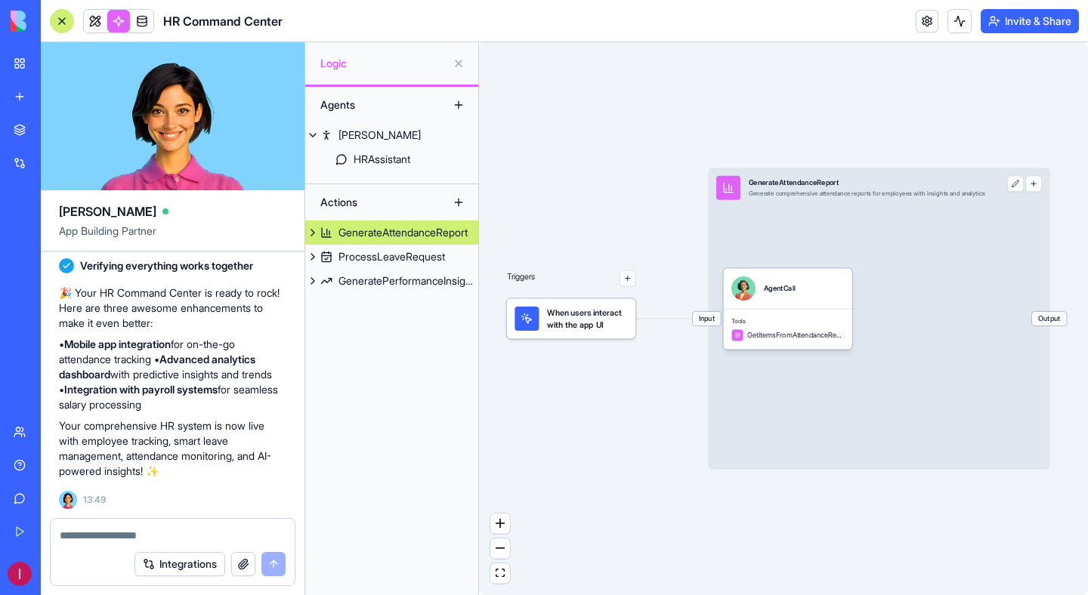
click at [628, 280] on button "button" at bounding box center [627, 278] width 16 height 16
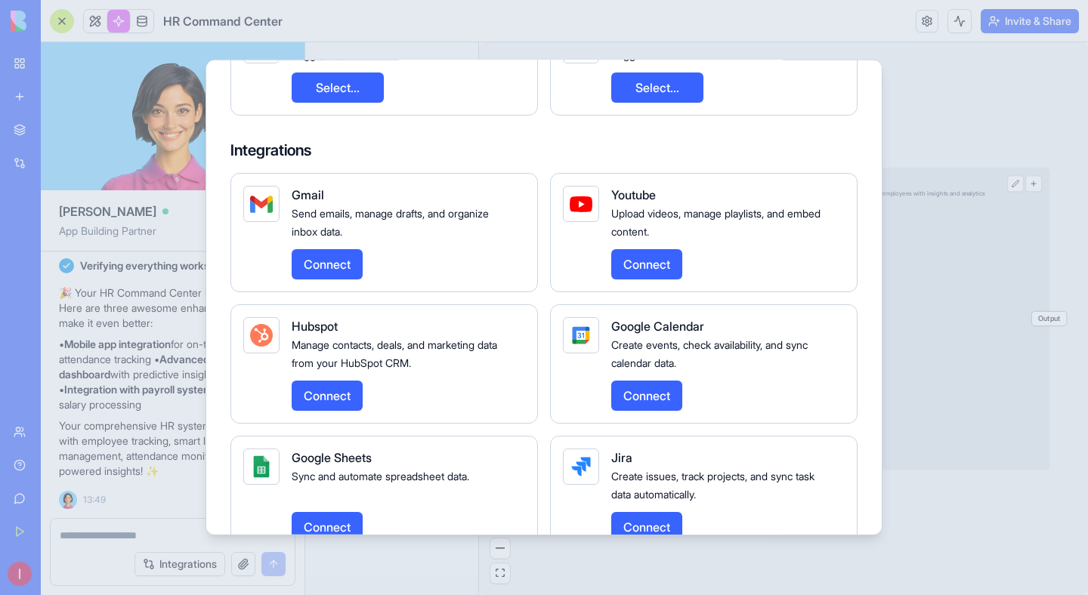
scroll to position [581, 0]
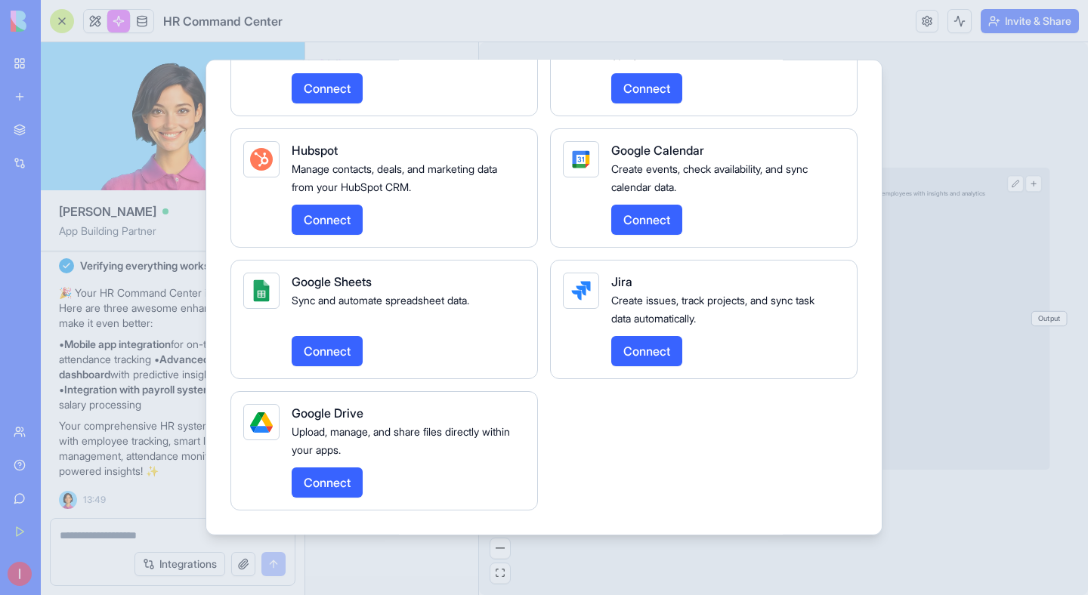
click at [946, 110] on div at bounding box center [544, 297] width 1088 height 595
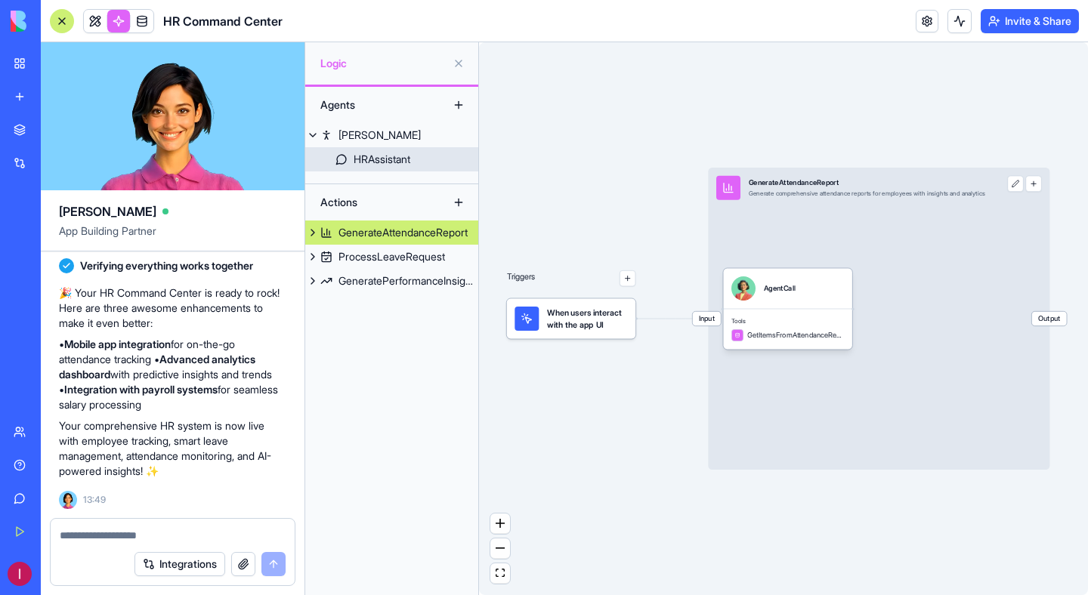
click at [438, 165] on link "HRAssistant" at bounding box center [391, 159] width 173 height 24
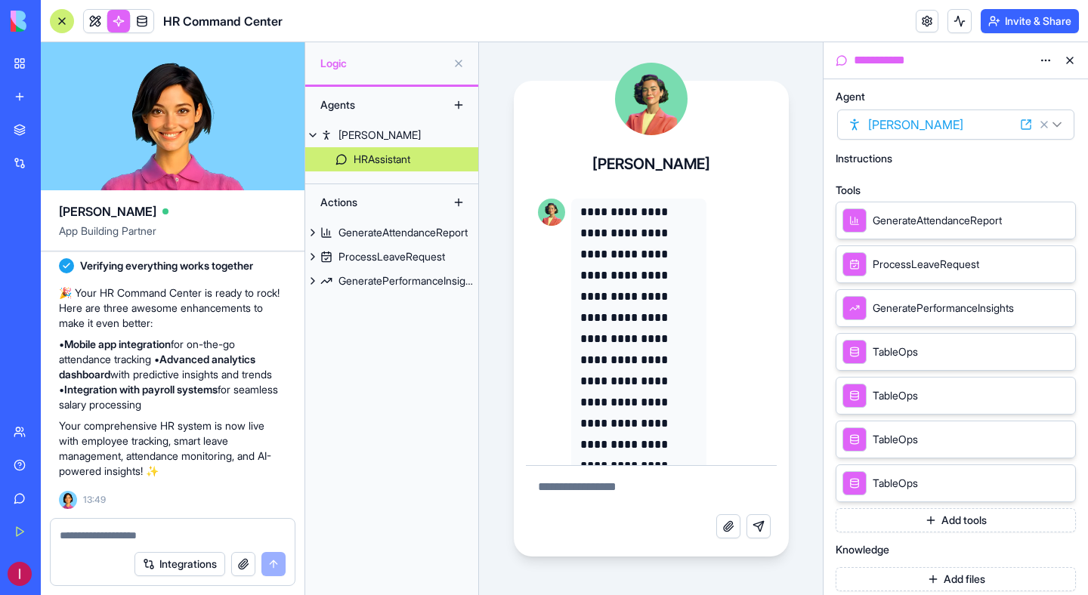
scroll to position [86, 0]
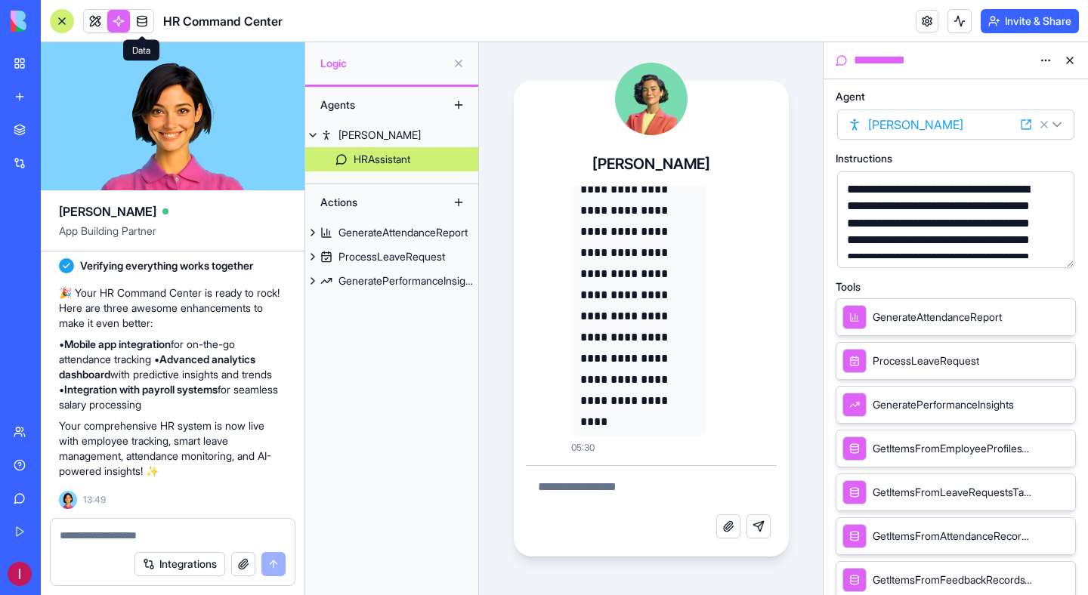
click at [148, 30] on link at bounding box center [142, 21] width 23 height 23
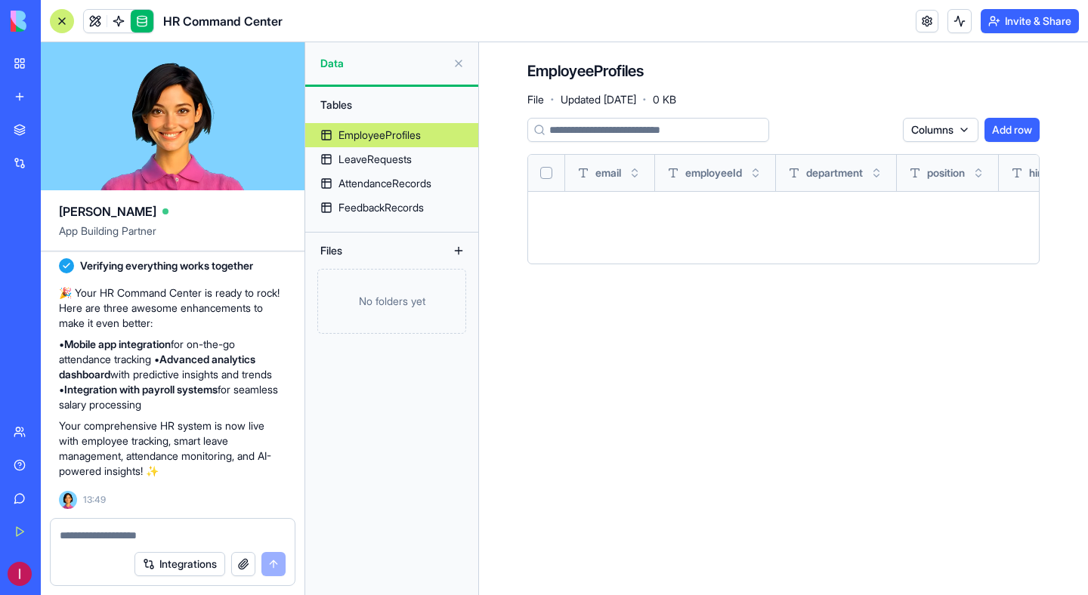
click at [18, 121] on link "Marketplace" at bounding box center [35, 130] width 60 height 30
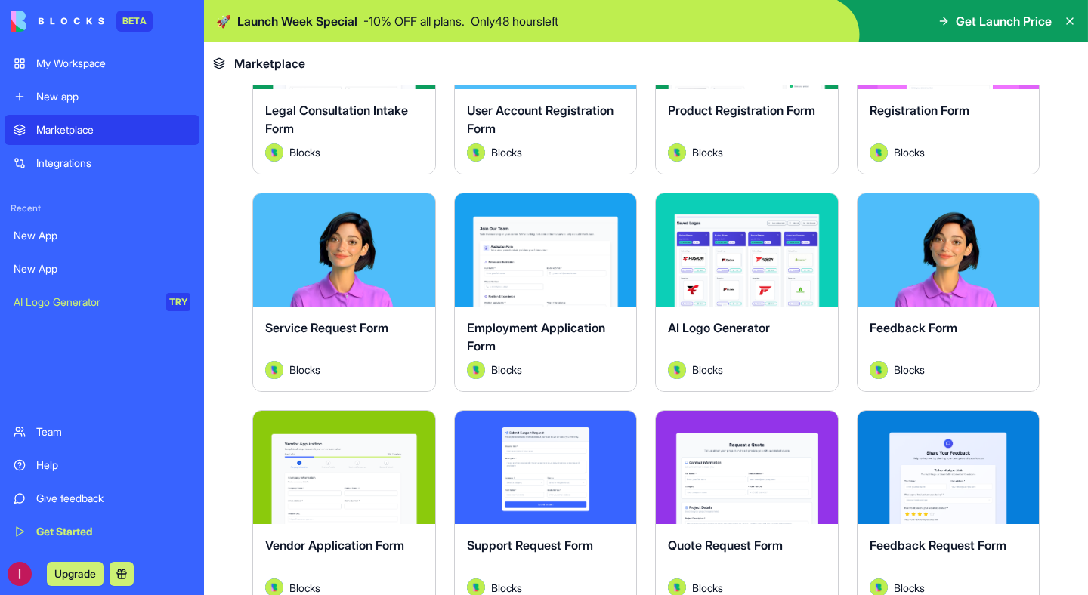
scroll to position [718, 0]
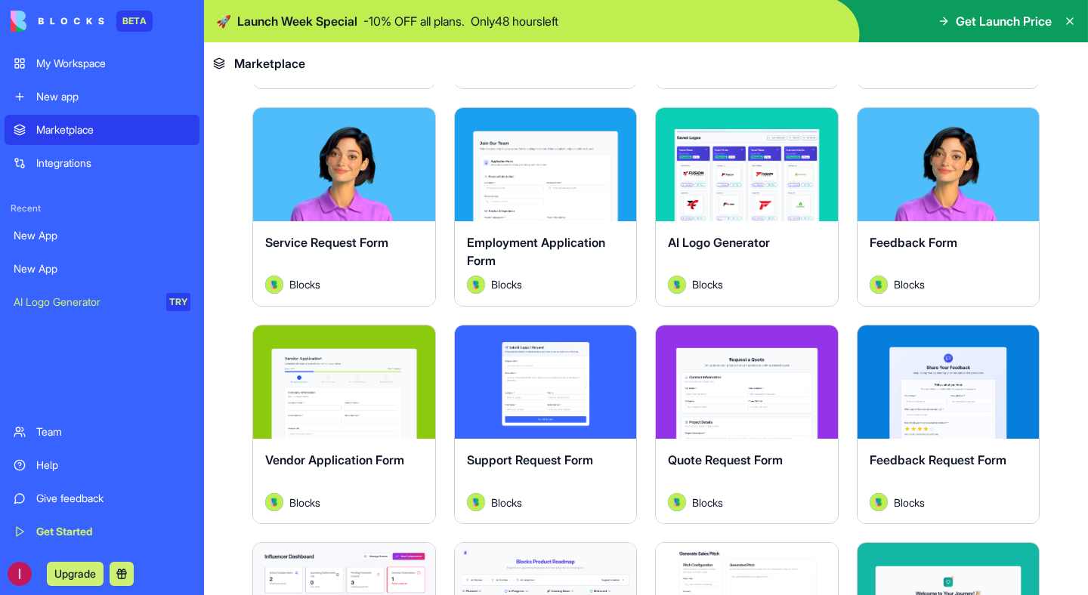
click at [358, 166] on button "Explore" at bounding box center [343, 165] width 113 height 30
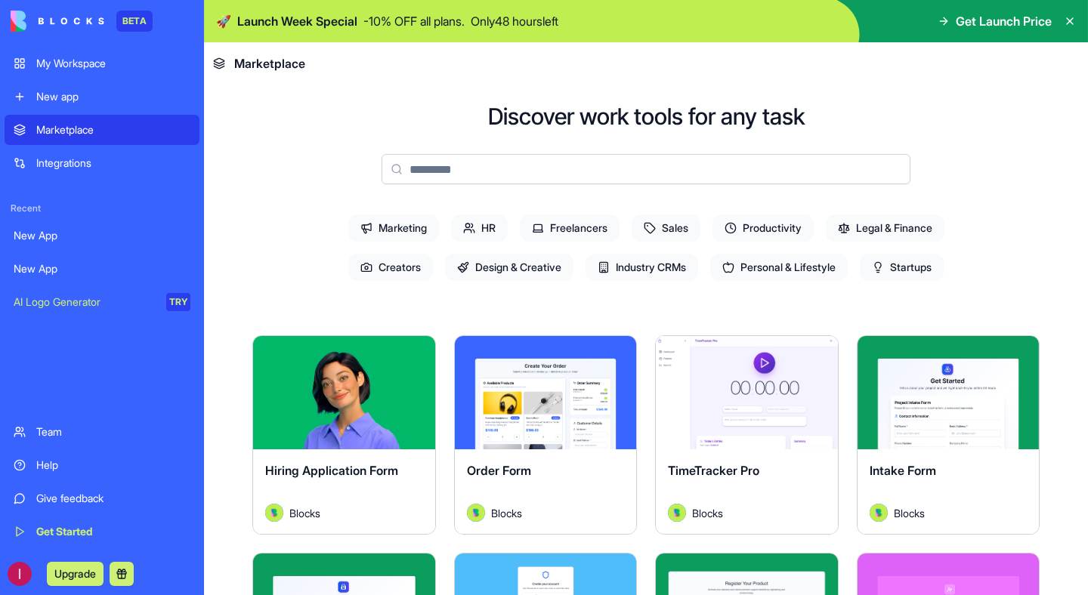
scroll to position [718, 0]
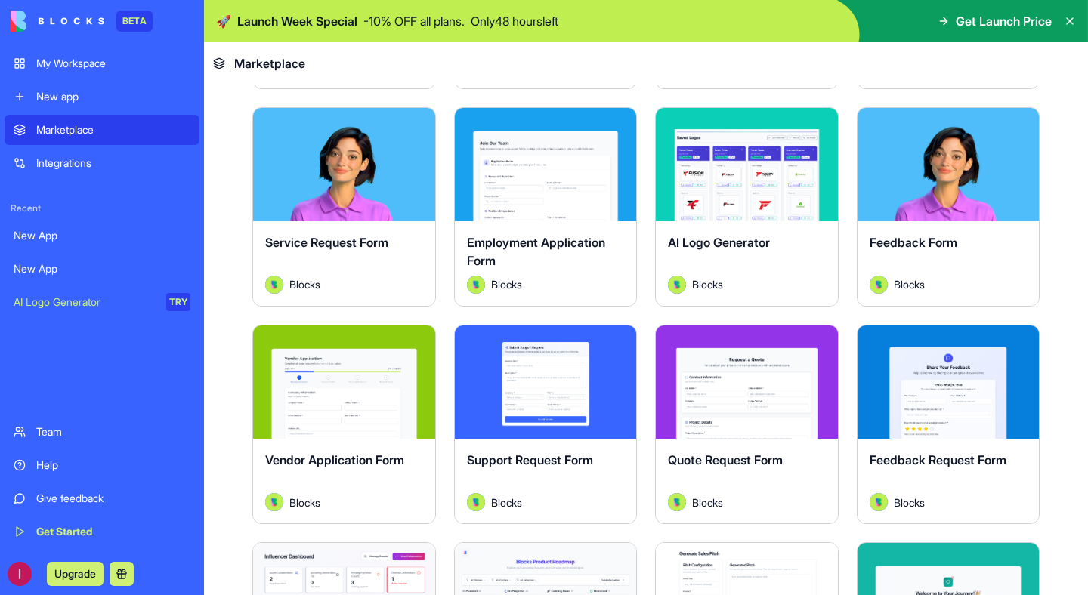
click at [716, 169] on button "Explore" at bounding box center [746, 165] width 113 height 30
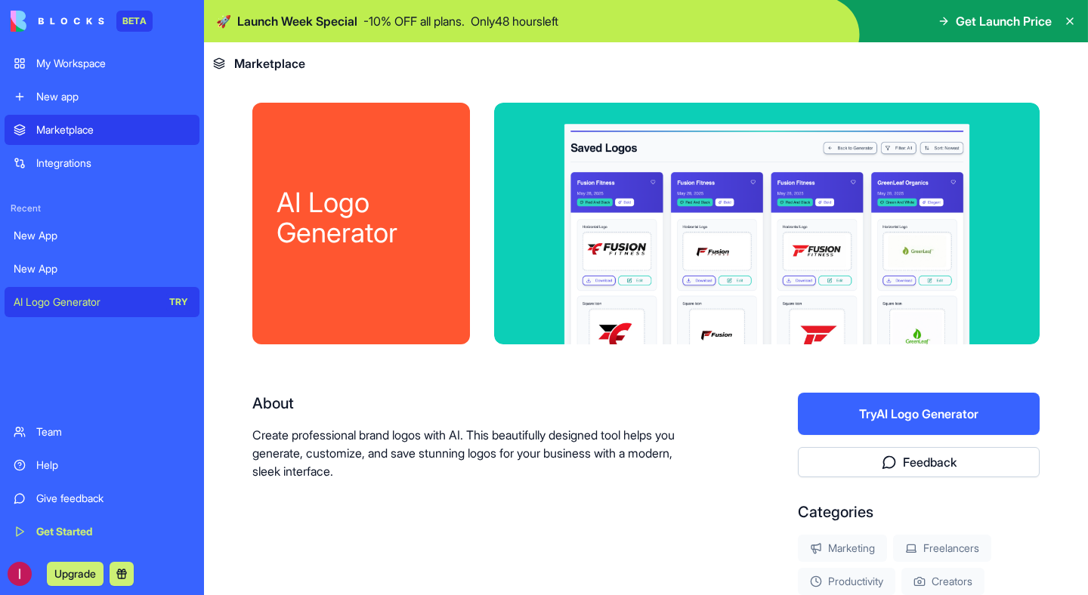
click at [931, 425] on button "Try AI Logo Generator" at bounding box center [919, 414] width 242 height 42
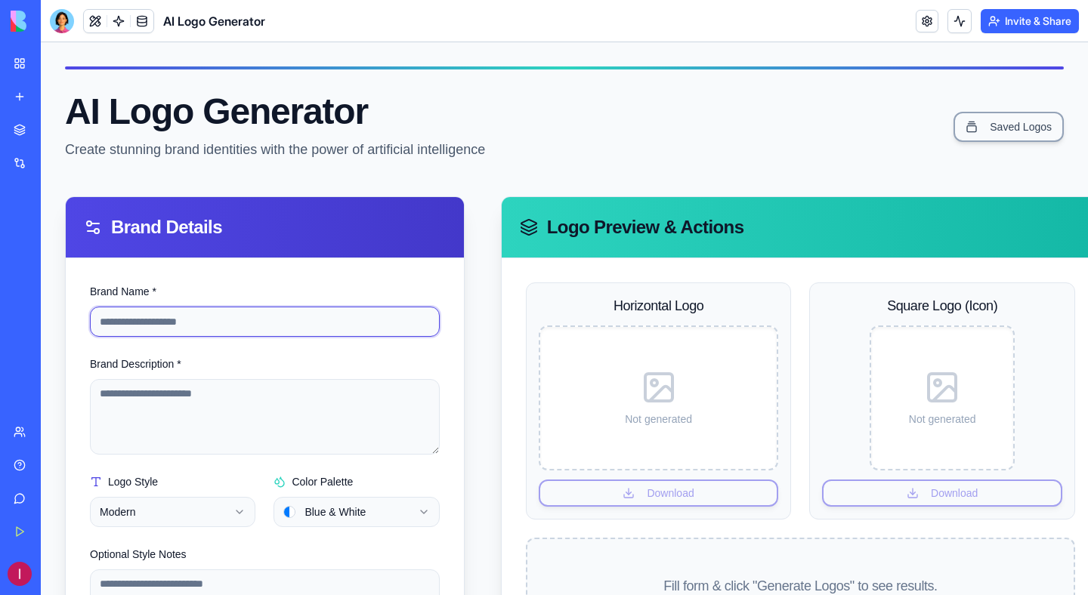
click at [203, 322] on input "Brand Name *" at bounding box center [265, 322] width 350 height 30
type input "*****"
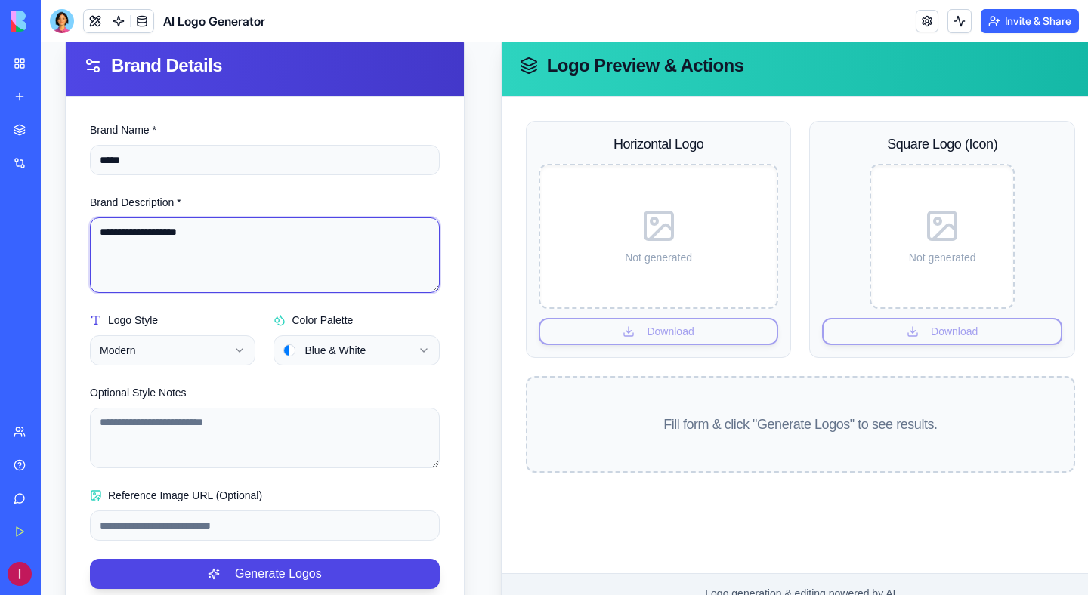
scroll to position [205, 0]
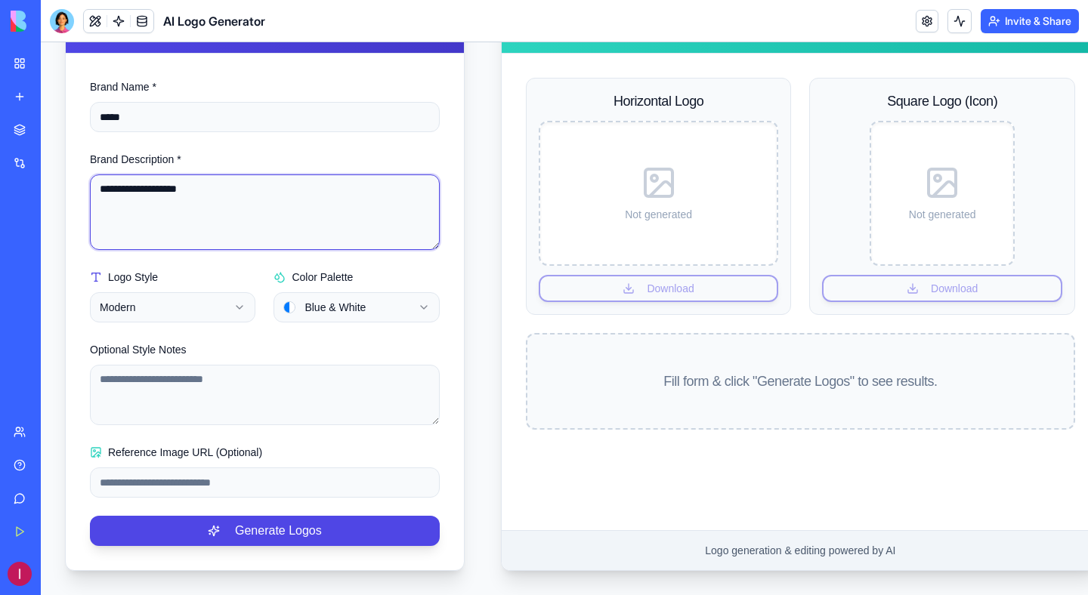
type textarea "**********"
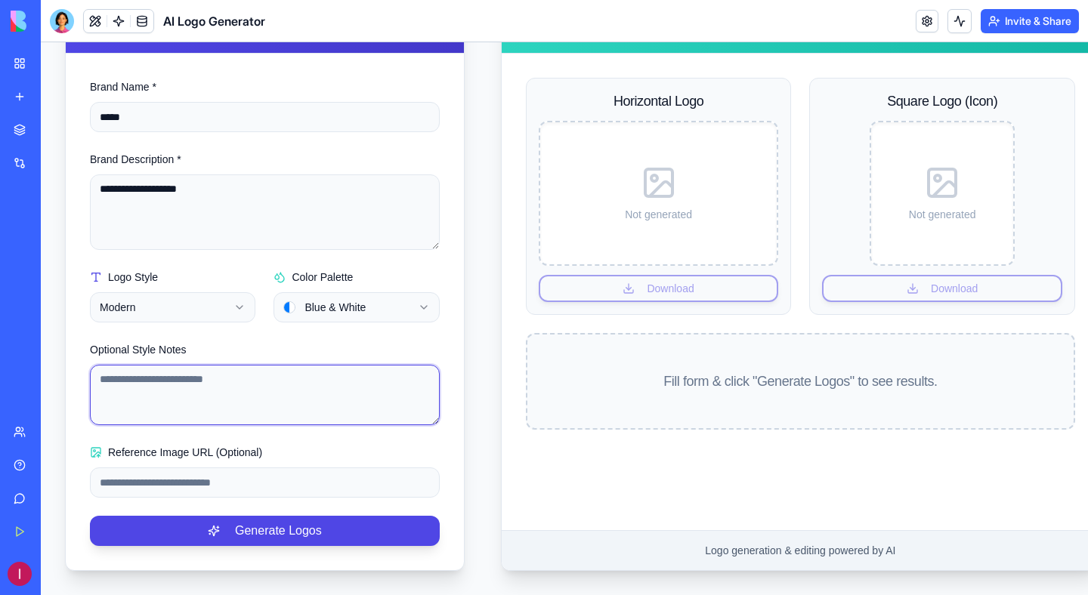
click at [201, 394] on textarea "Optional Style Notes" at bounding box center [265, 395] width 350 height 60
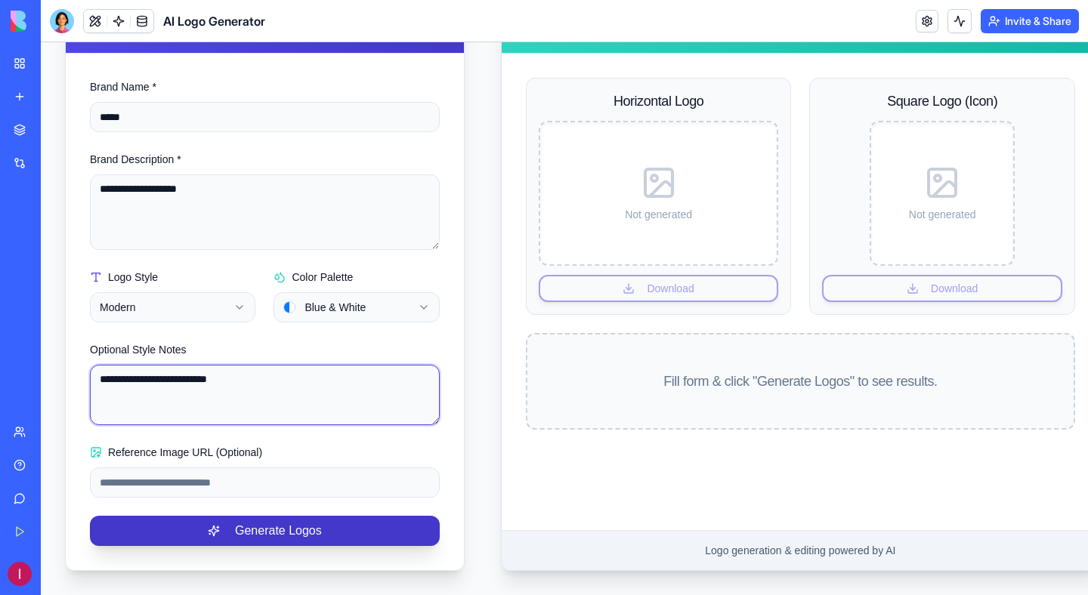
type textarea "**********"
click at [205, 529] on button "Generate Logos" at bounding box center [265, 531] width 350 height 30
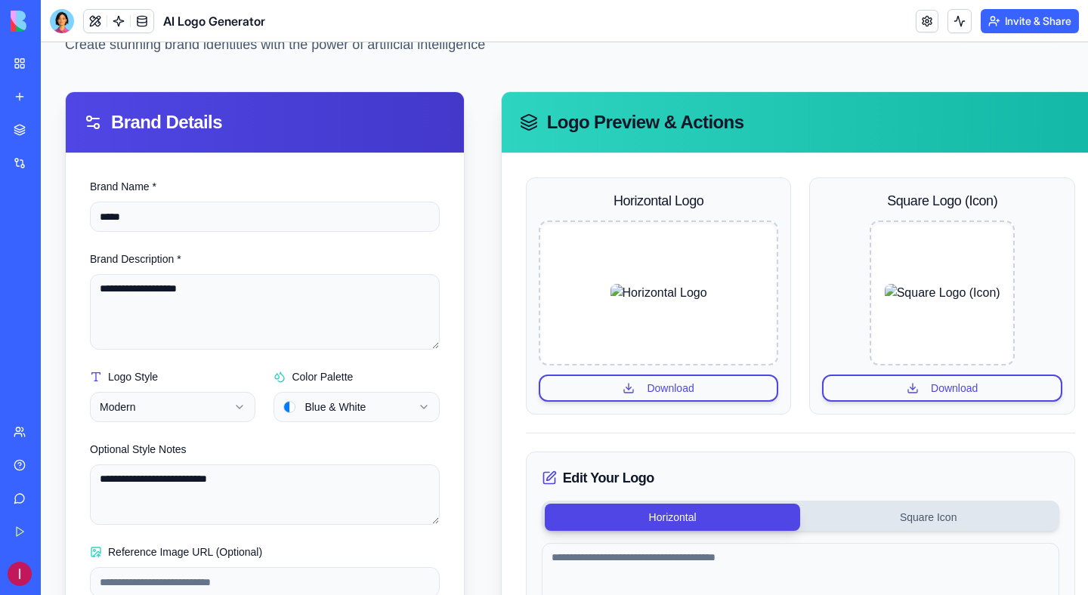
scroll to position [0, 0]
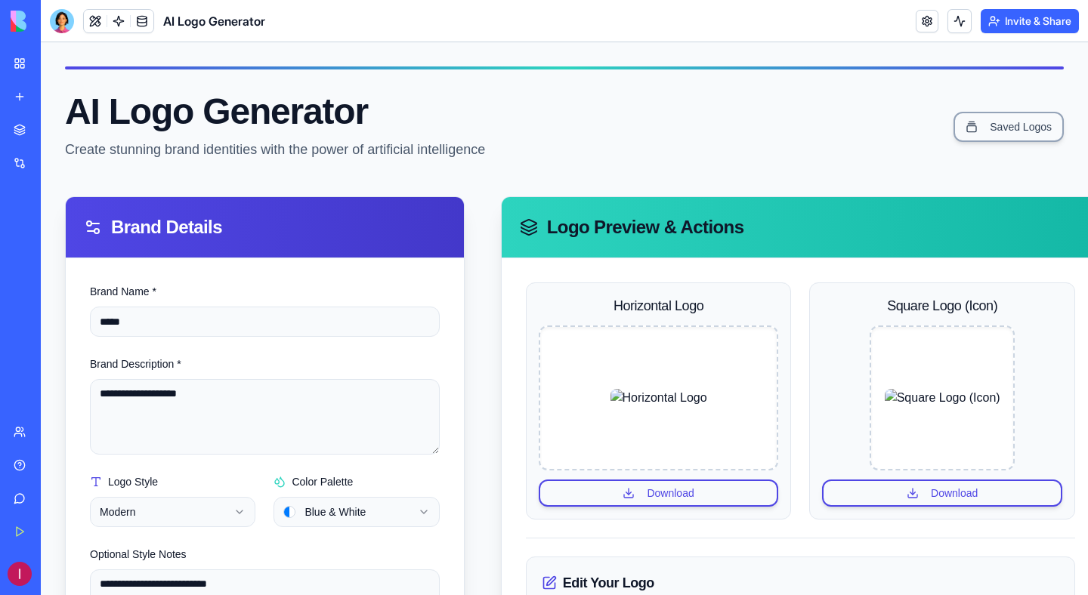
click at [17, 131] on link "Marketplace" at bounding box center [35, 130] width 60 height 30
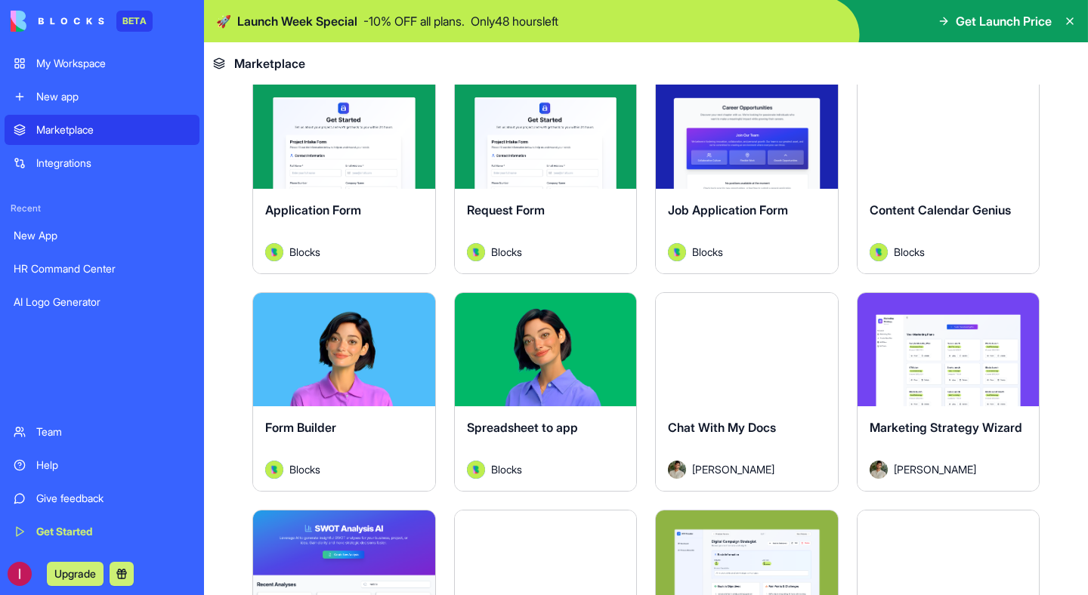
scroll to position [1844, 0]
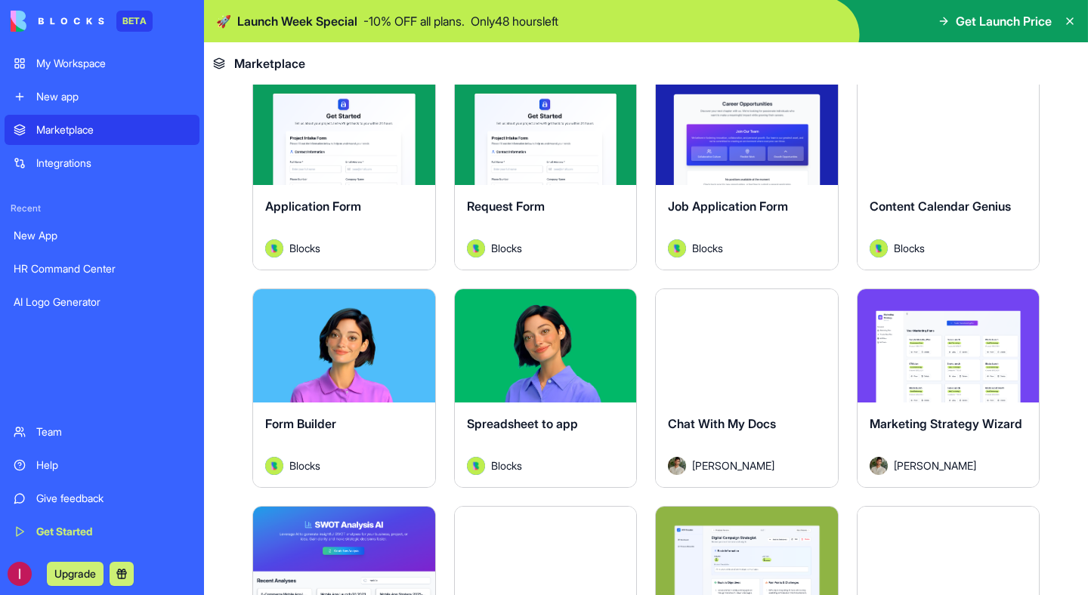
click at [780, 121] on button "Explore" at bounding box center [746, 128] width 113 height 30
